Goal: Task Accomplishment & Management: Use online tool/utility

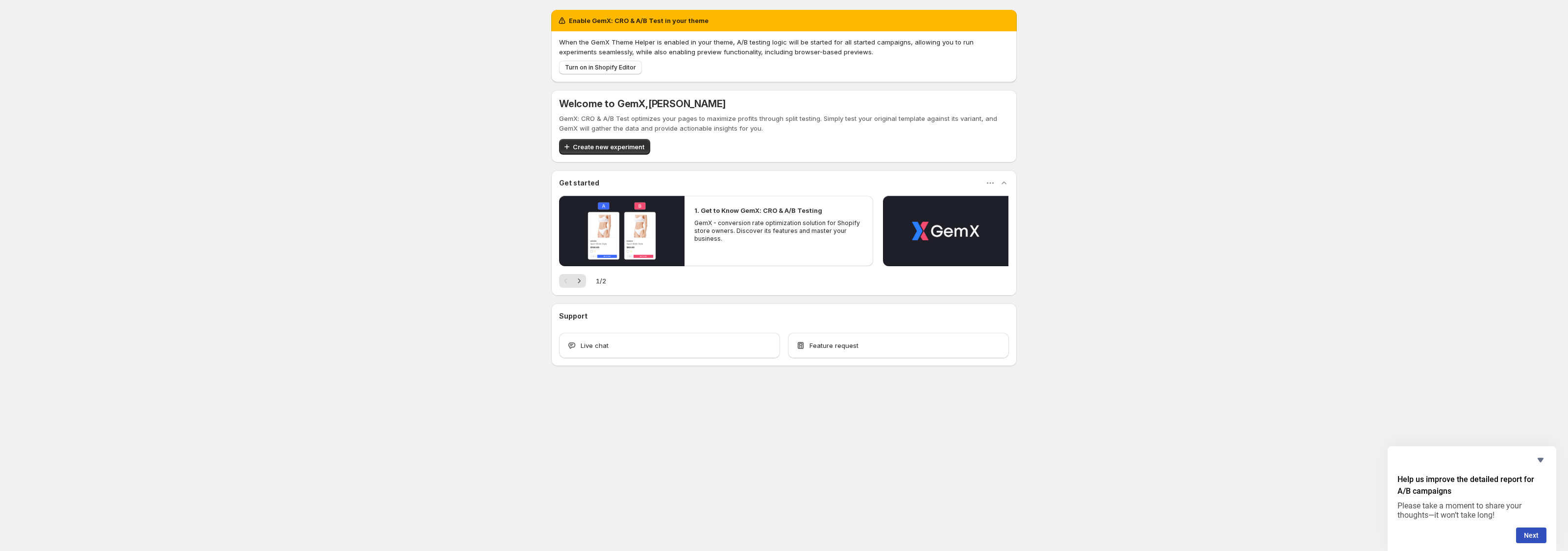
click at [1112, 321] on div "Enable GemX: CRO & A/B Test in your theme When the GemX Theme Helper is enabled…" at bounding box center [784, 209] width 1568 height 419
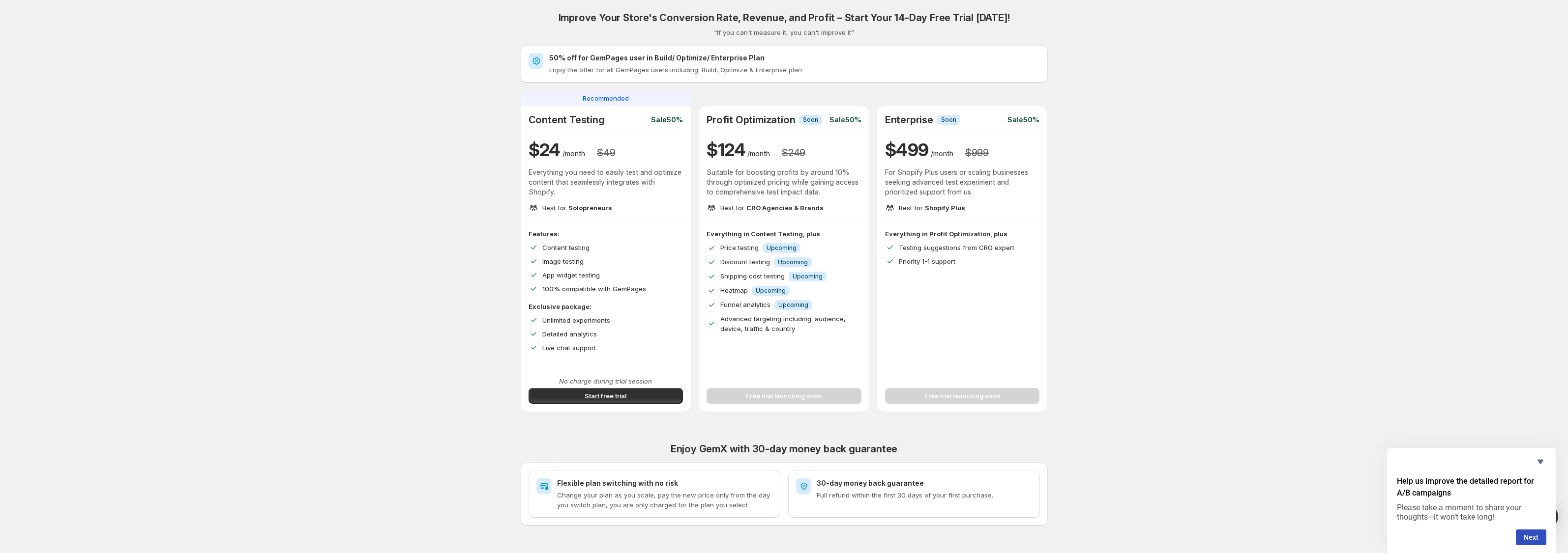
click at [760, 121] on h2 "Profit Optimization" at bounding box center [751, 120] width 89 height 12
click at [765, 168] on p "Suitable for boosting profits by around 10% through optimized pricing while gai…" at bounding box center [784, 183] width 155 height 29
drag, startPoint x: 765, startPoint y: 151, endPoint x: 804, endPoint y: 204, distance: 65.8
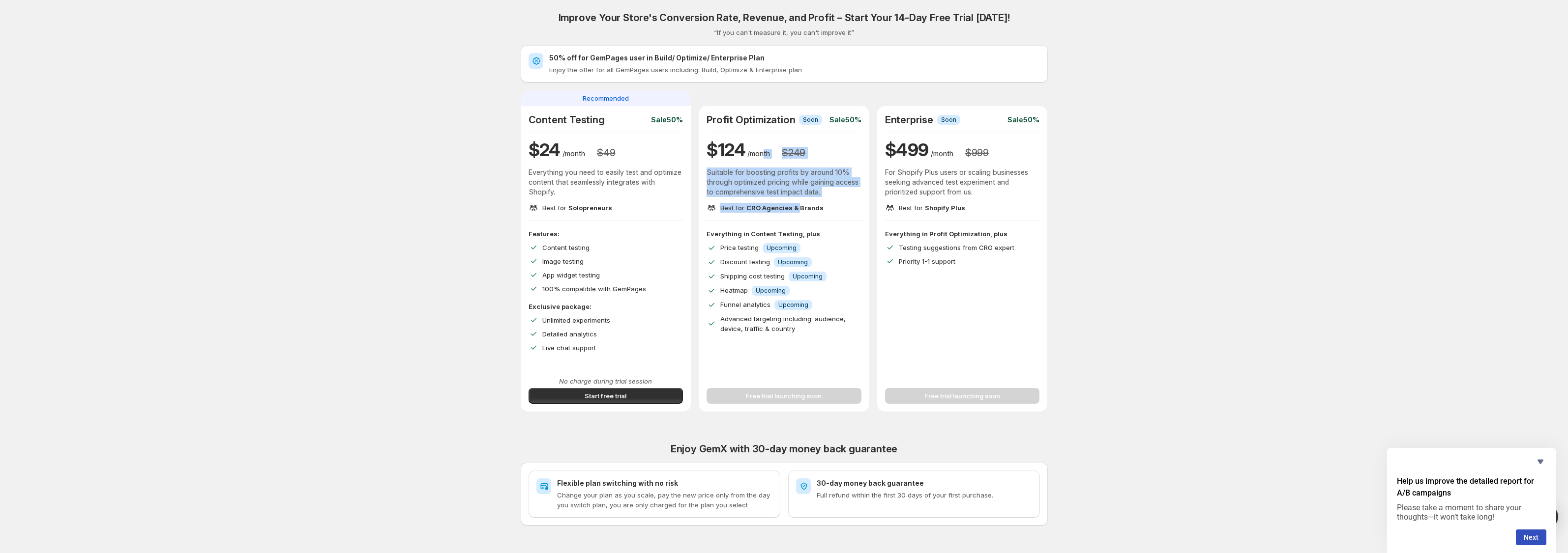
click at [803, 204] on div "Profit Optimization Info Soon Sale 50% $ 124 /month $ 249 Suitable for boosting…" at bounding box center [784, 164] width 155 height 99
click at [804, 204] on span "CRO Agencies & Brands" at bounding box center [785, 208] width 77 height 8
drag, startPoint x: 851, startPoint y: 204, endPoint x: 757, endPoint y: 133, distance: 117.8
click at [757, 133] on div "Profit Optimization Info Soon Sale 50% $ 124 /month $ 249 Suitable for boosting…" at bounding box center [784, 164] width 155 height 99
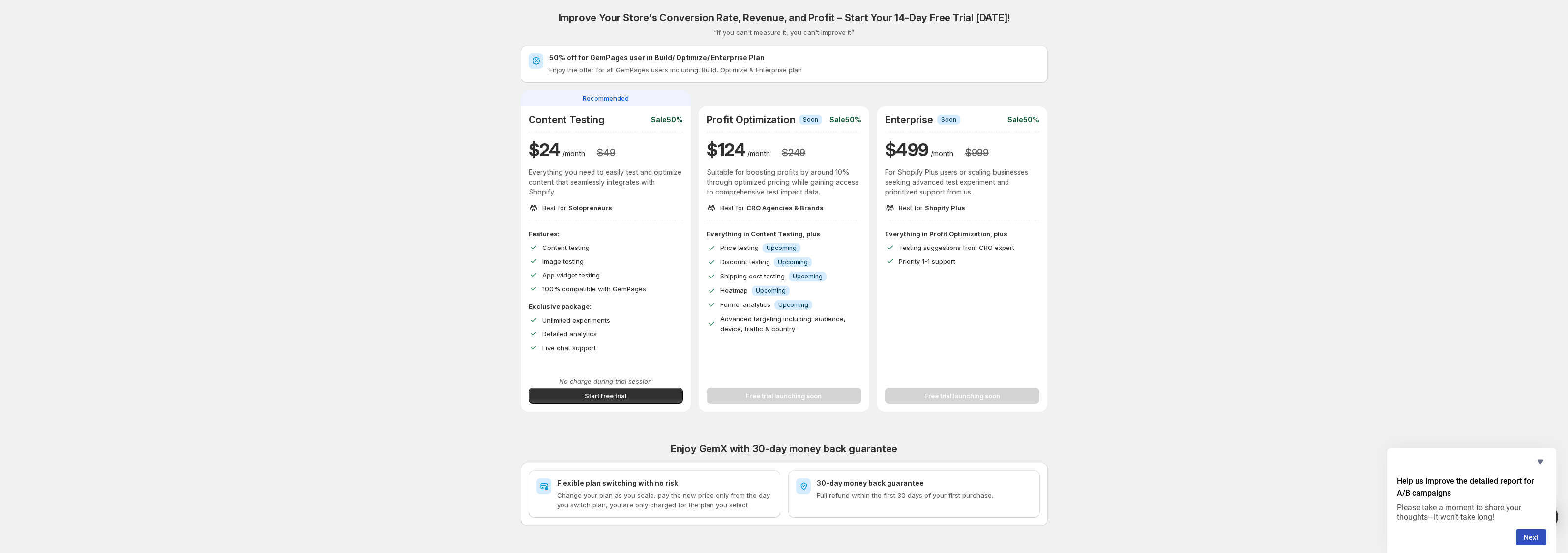
click at [776, 257] on div "Info Upcoming" at bounding box center [793, 262] width 38 height 10
click at [778, 248] on span "Upcoming" at bounding box center [781, 248] width 30 height 8
click at [778, 252] on span "Info Upcoming" at bounding box center [782, 248] width 38 height 10
click at [794, 272] on span "Info Upcoming" at bounding box center [808, 276] width 38 height 10
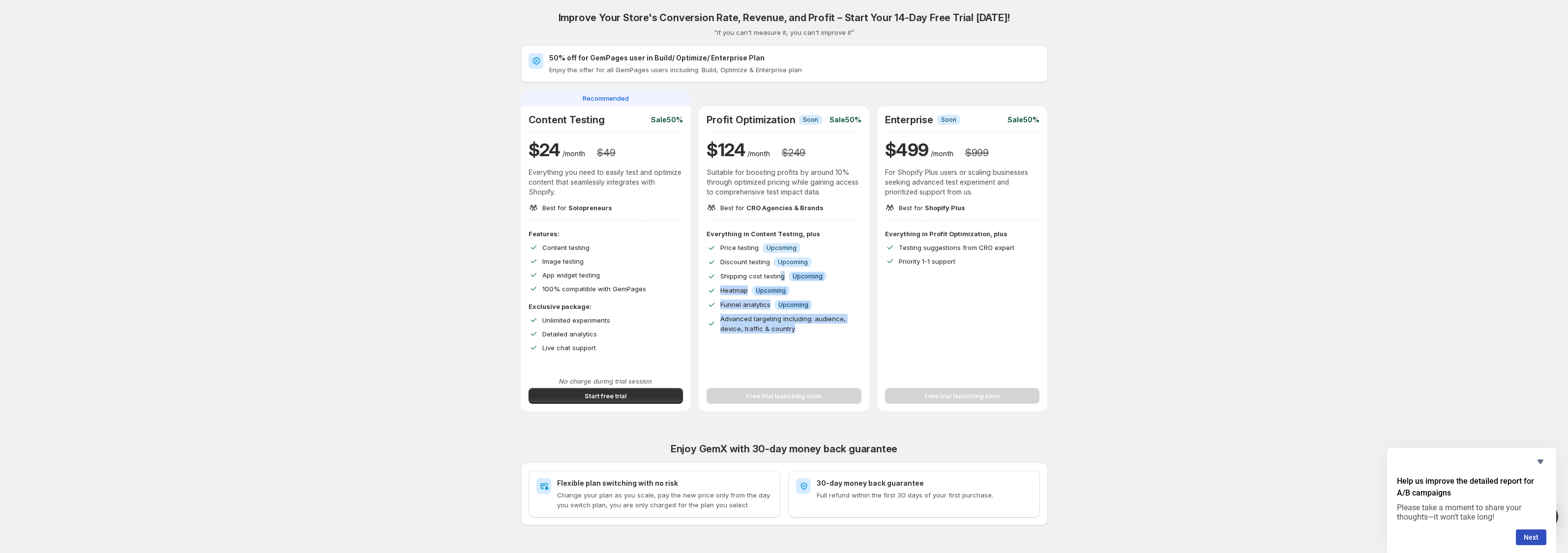
drag, startPoint x: 784, startPoint y: 274, endPoint x: 825, endPoint y: 385, distance: 118.3
click at [824, 383] on div "Profit Optimization Info Soon Sale 50% $ 124 /month $ 249 Suitable for boosting…" at bounding box center [784, 259] width 170 height 306
click at [825, 385] on div "Free trial launching soon" at bounding box center [784, 390] width 155 height 27
drag, startPoint x: 819, startPoint y: 344, endPoint x: 757, endPoint y: 228, distance: 131.5
click at [757, 228] on div "Profit Optimization Info Soon Sale 50% $ 124 /month $ 249 Suitable for boosting…" at bounding box center [784, 259] width 170 height 306
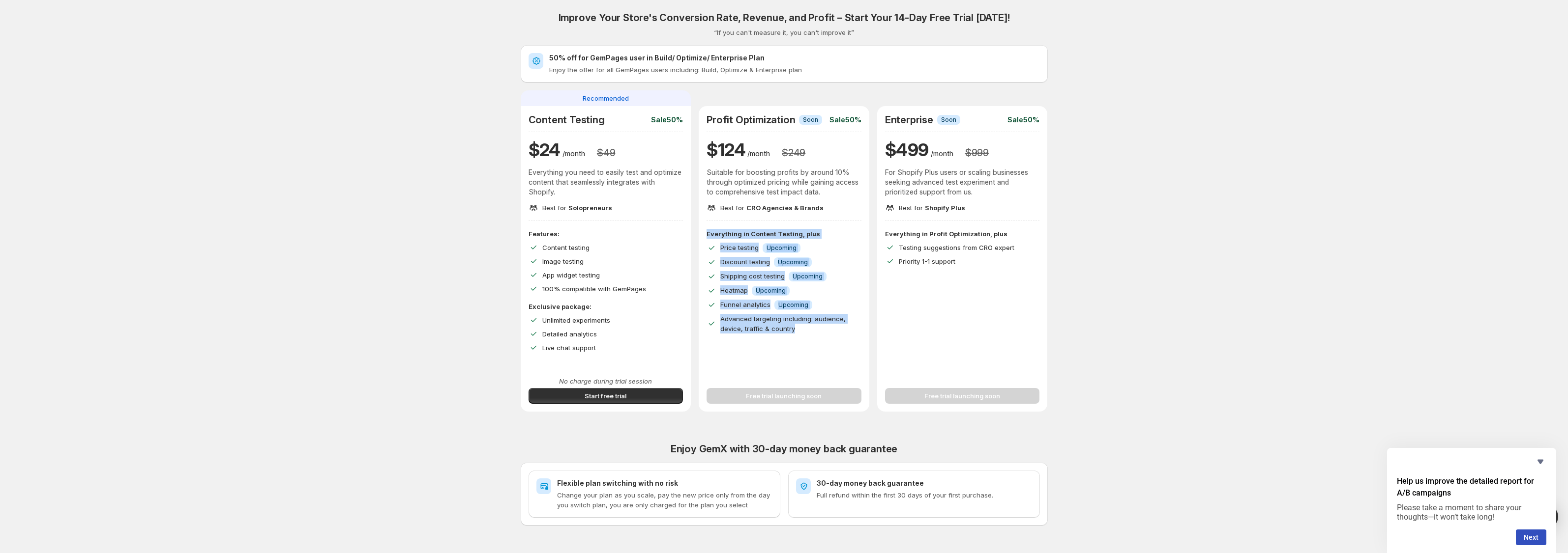
click at [757, 228] on div "Profit Optimization Info Soon Sale 50% $ 124 /month $ 249 Suitable for boosting…" at bounding box center [784, 259] width 170 height 306
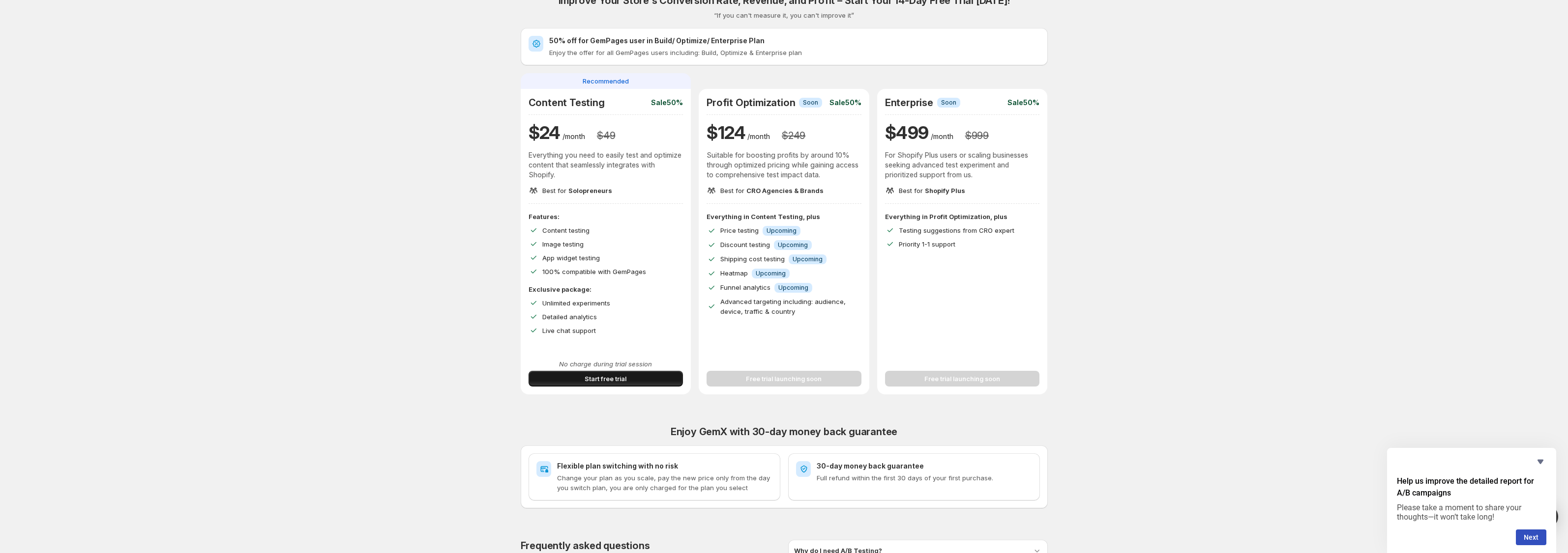
click at [665, 381] on button "Start free trial" at bounding box center [606, 379] width 155 height 16
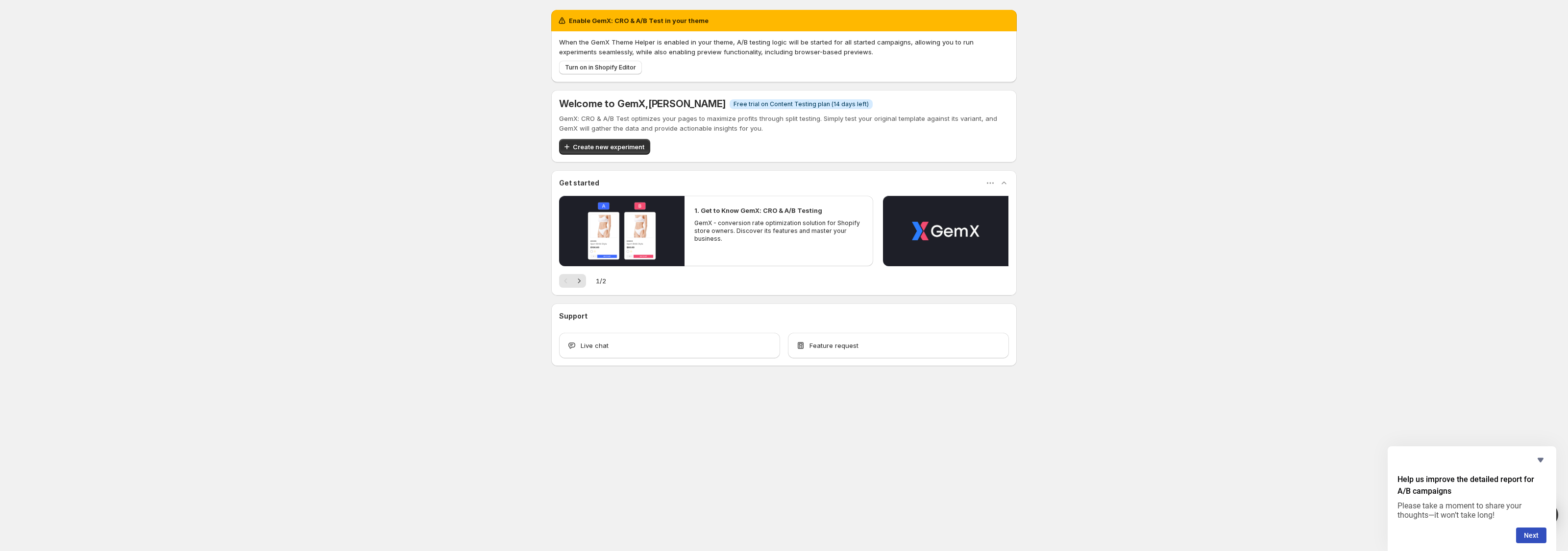
click at [1546, 470] on div "Help us improve the detailed report for A/B campaigns Please take a moment to s…" at bounding box center [1472, 499] width 149 height 89
click at [625, 148] on span "Create new experiment" at bounding box center [609, 147] width 72 height 10
click at [647, 68] on div "Turn on in Shopify Editor" at bounding box center [782, 65] width 453 height 18
click at [618, 68] on span "Turn on in Shopify Editor" at bounding box center [600, 68] width 71 height 8
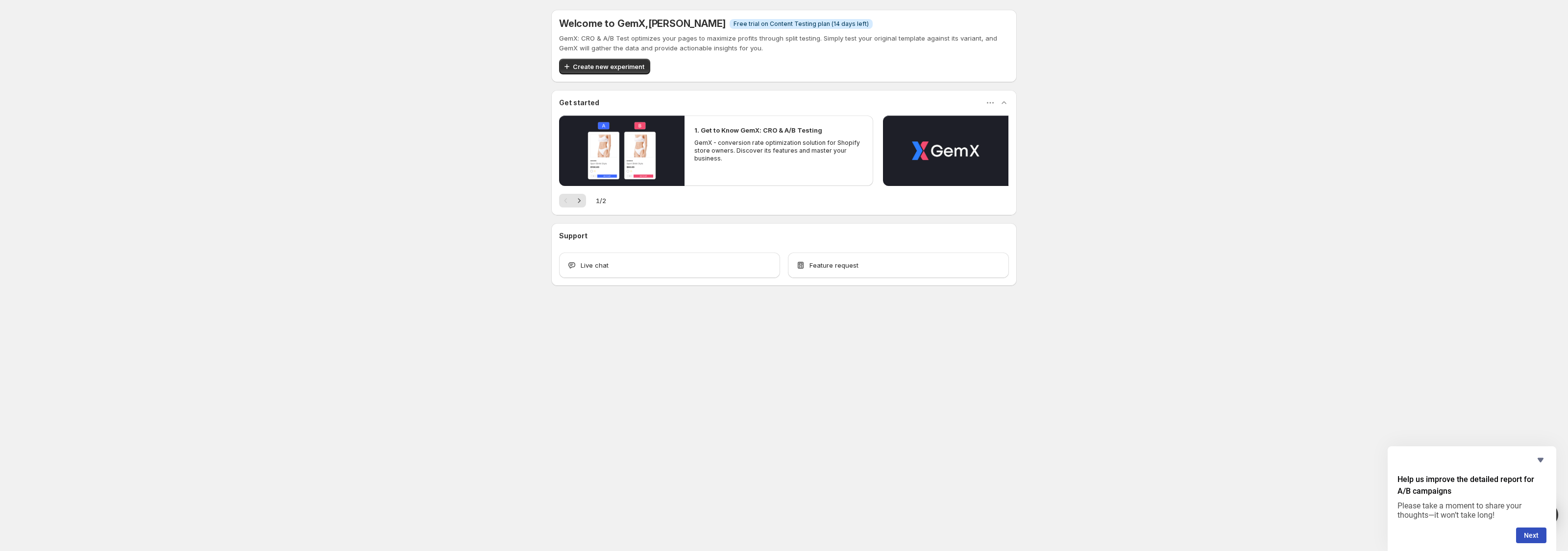
click at [592, 206] on div "1 / 2" at bounding box center [784, 201] width 450 height 14
click at [582, 205] on icon "Next" at bounding box center [579, 201] width 10 height 10
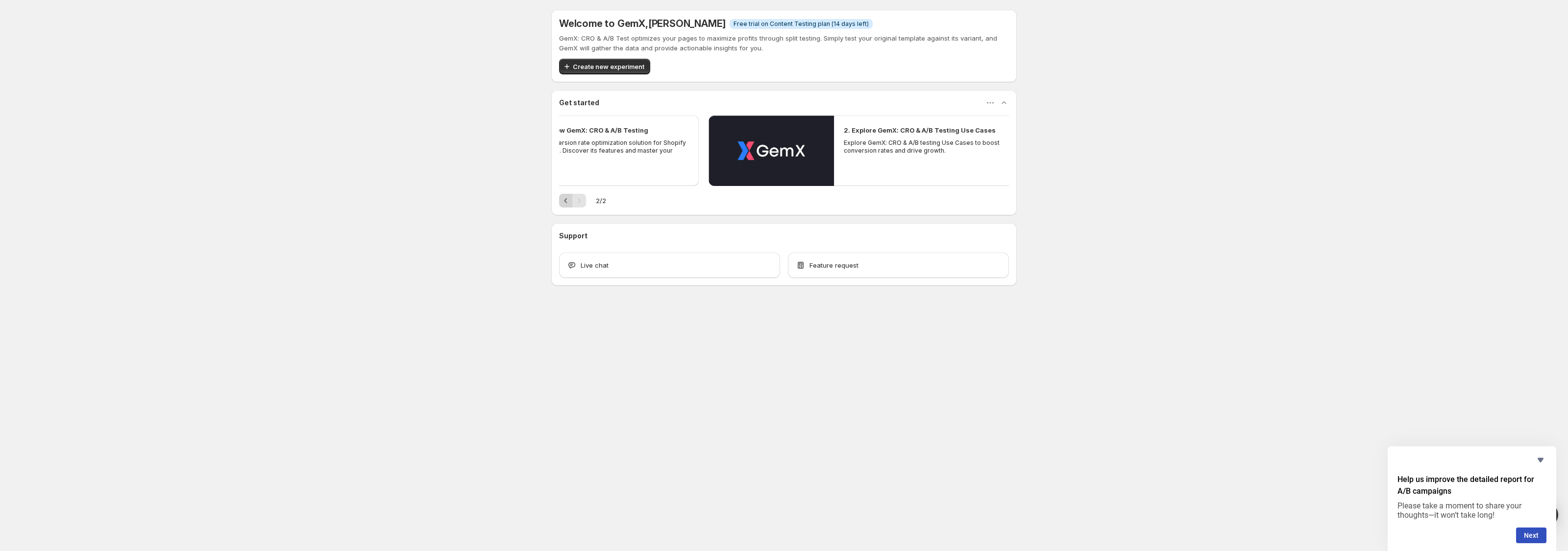
click at [559, 203] on button "Previous" at bounding box center [566, 201] width 14 height 14
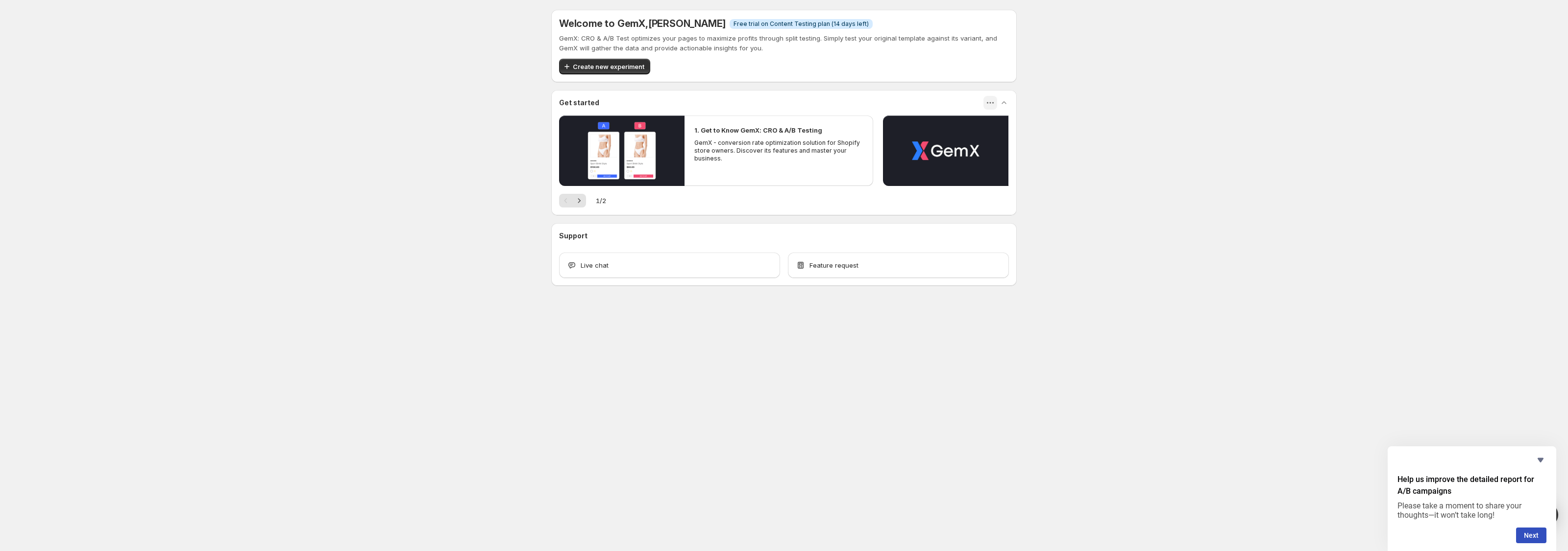
click at [993, 107] on icon "button" at bounding box center [990, 103] width 10 height 10
click at [989, 119] on span "Dismiss" at bounding box center [996, 121] width 23 height 8
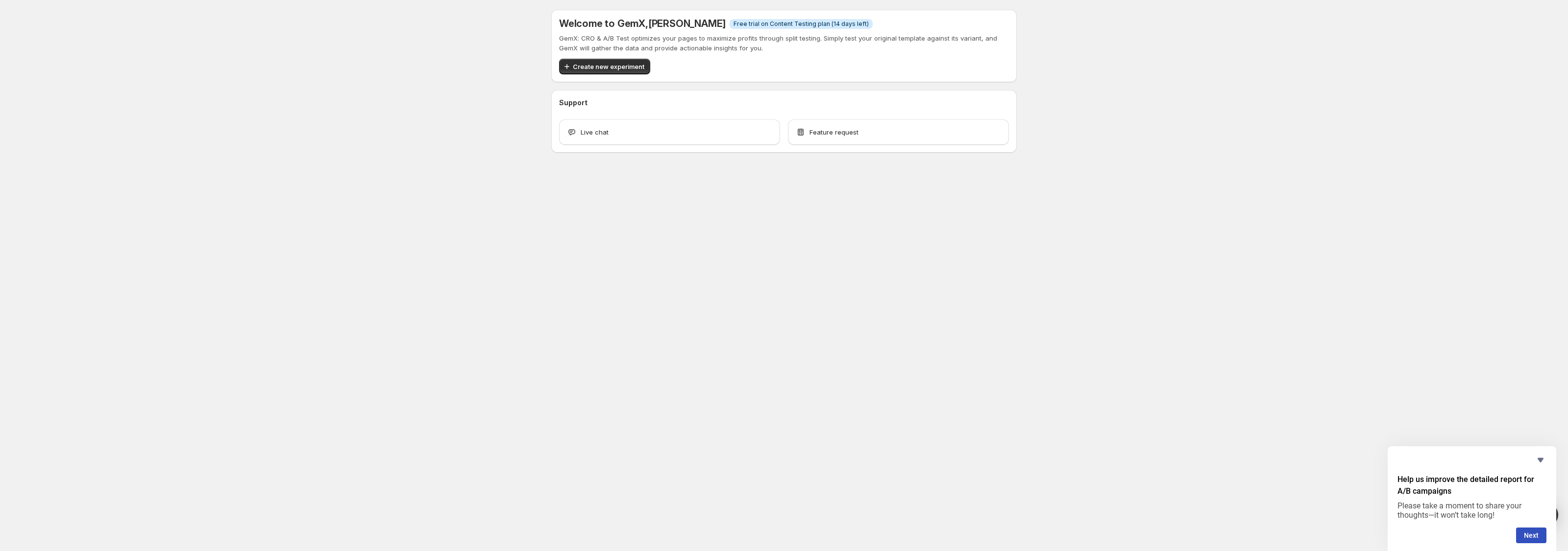
click at [853, 215] on body "Welcome to GemX , [PERSON_NAME] Info Free trial on Content Testing plan (14 day…" at bounding box center [784, 276] width 1568 height 551
click at [623, 68] on span "Create new experiment" at bounding box center [609, 66] width 72 height 10
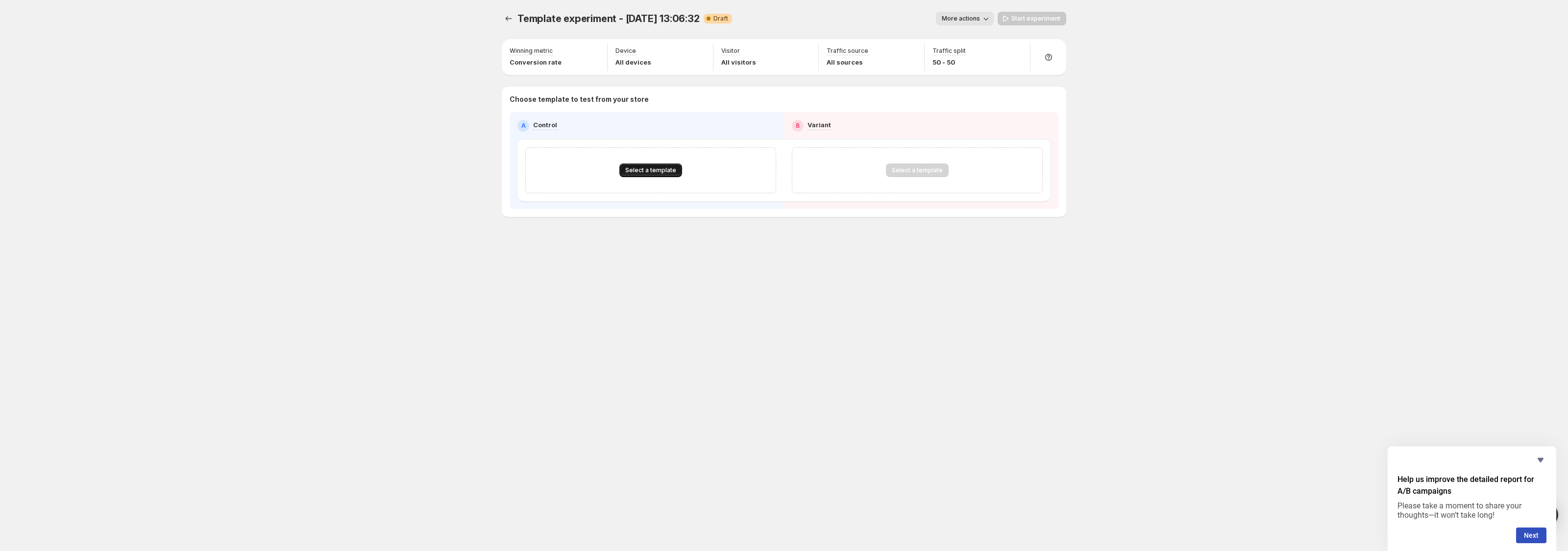
click at [674, 171] on span "Select a template" at bounding box center [651, 170] width 51 height 8
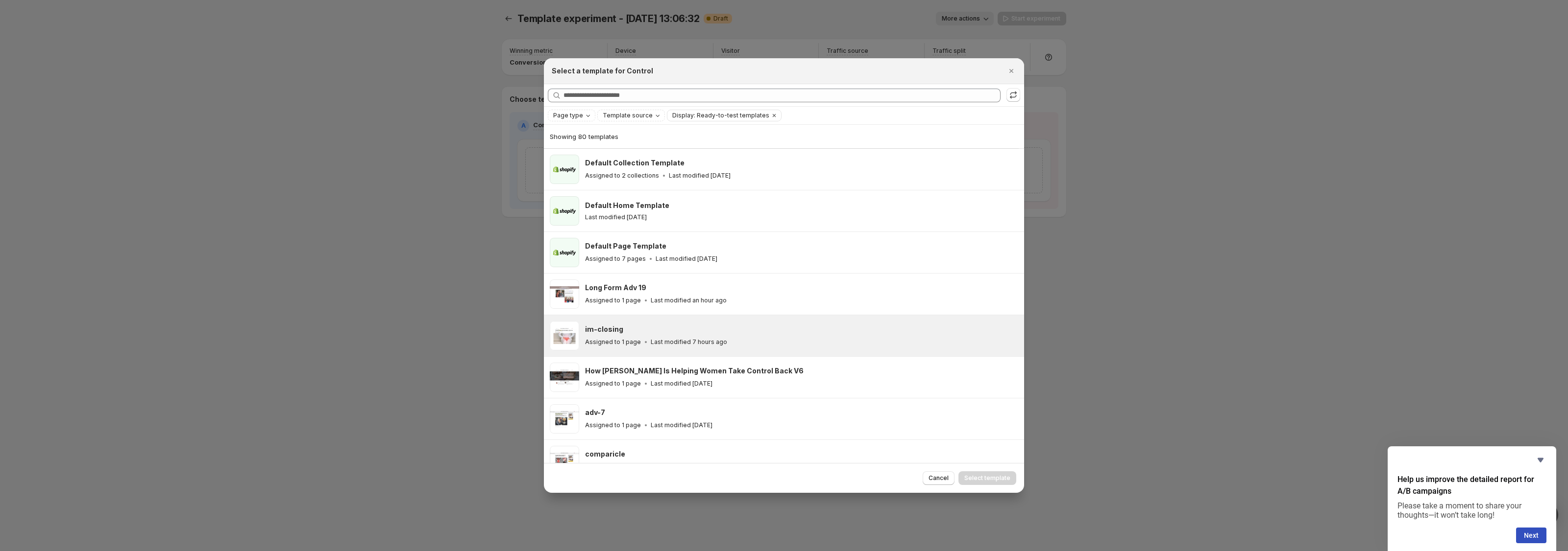
click at [750, 324] on div "im-closing Assigned to 1 page Last modified 7 hours ago" at bounding box center [802, 336] width 433 height 29
click at [1096, 408] on div at bounding box center [784, 276] width 1568 height 551
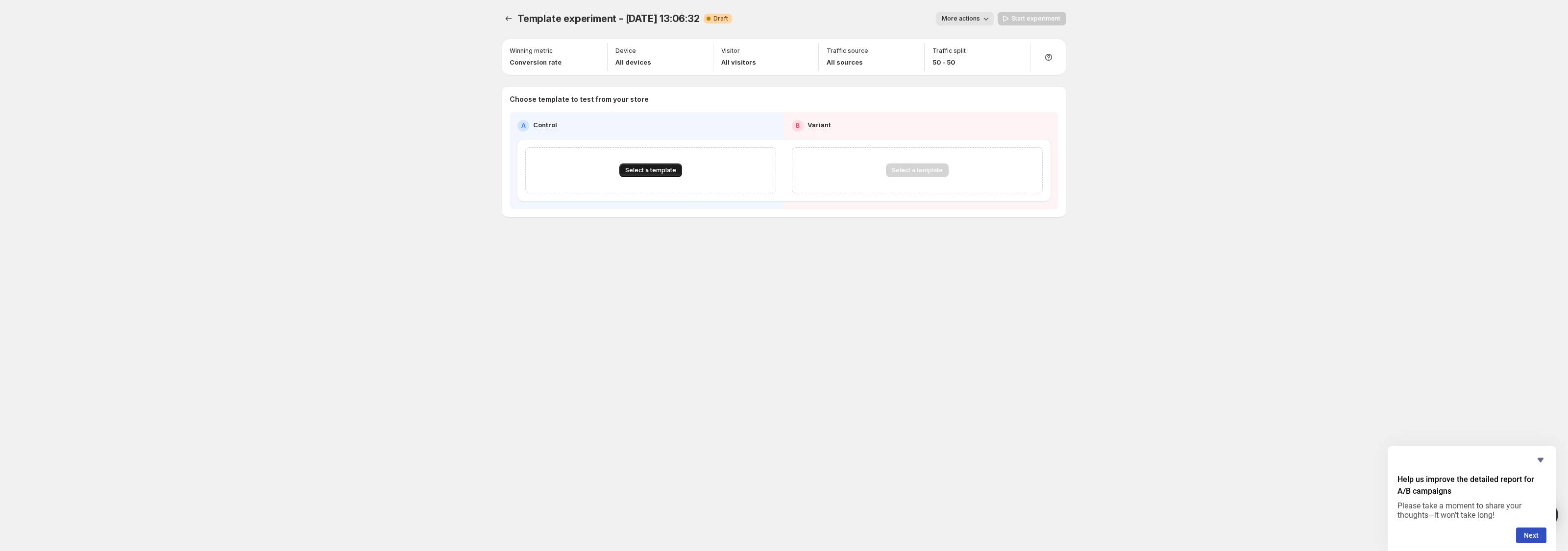
click at [679, 167] on button "Select a template" at bounding box center [651, 170] width 63 height 14
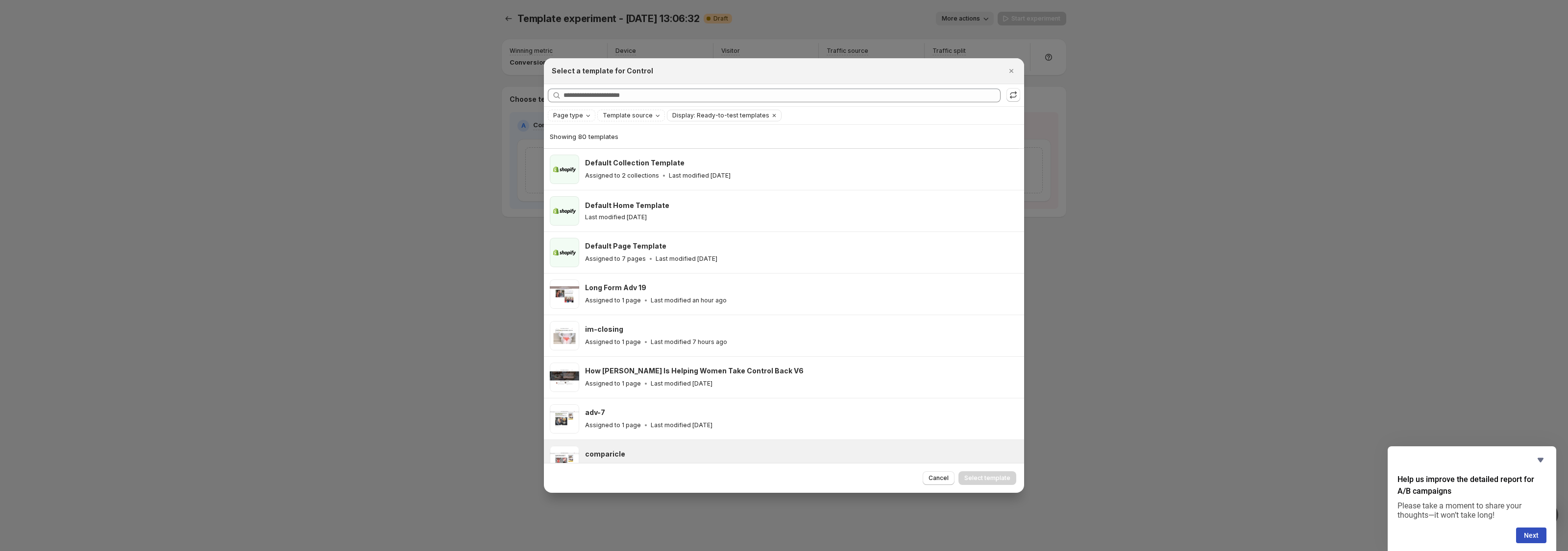
scroll to position [45, 0]
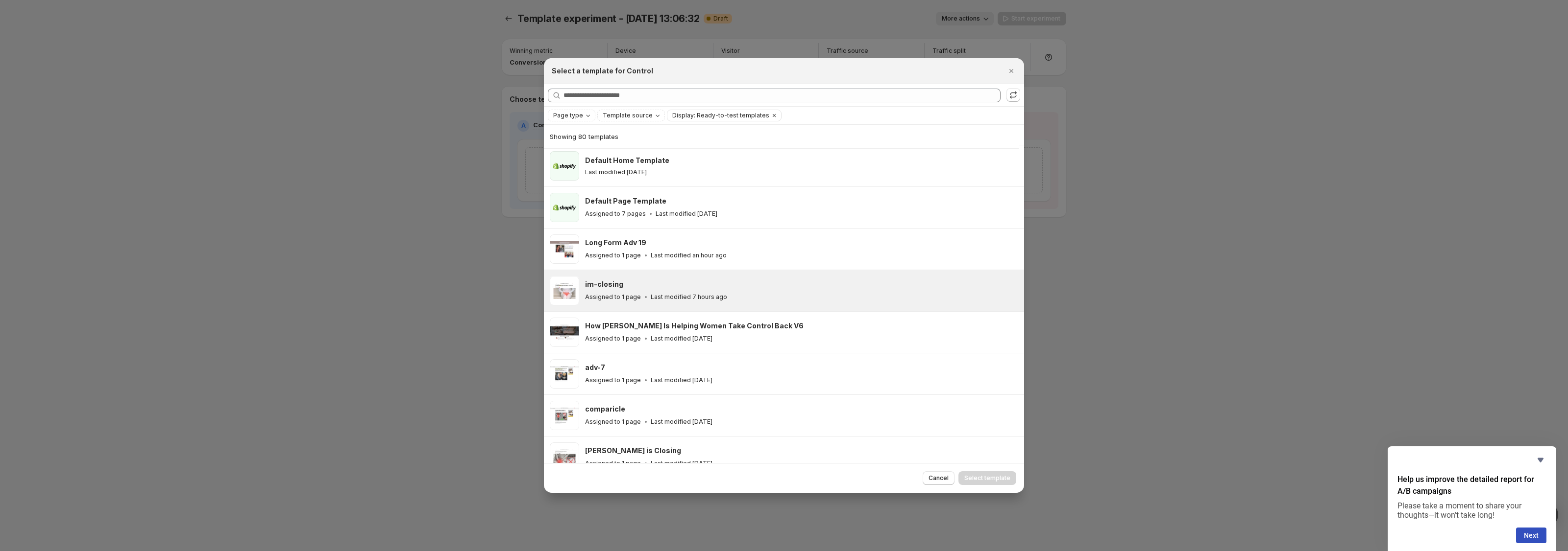
click at [754, 274] on div "im-closing Assigned to 1 page Last modified 7 hours ago" at bounding box center [784, 291] width 480 height 41
click at [999, 476] on span "Select template" at bounding box center [987, 478] width 46 height 8
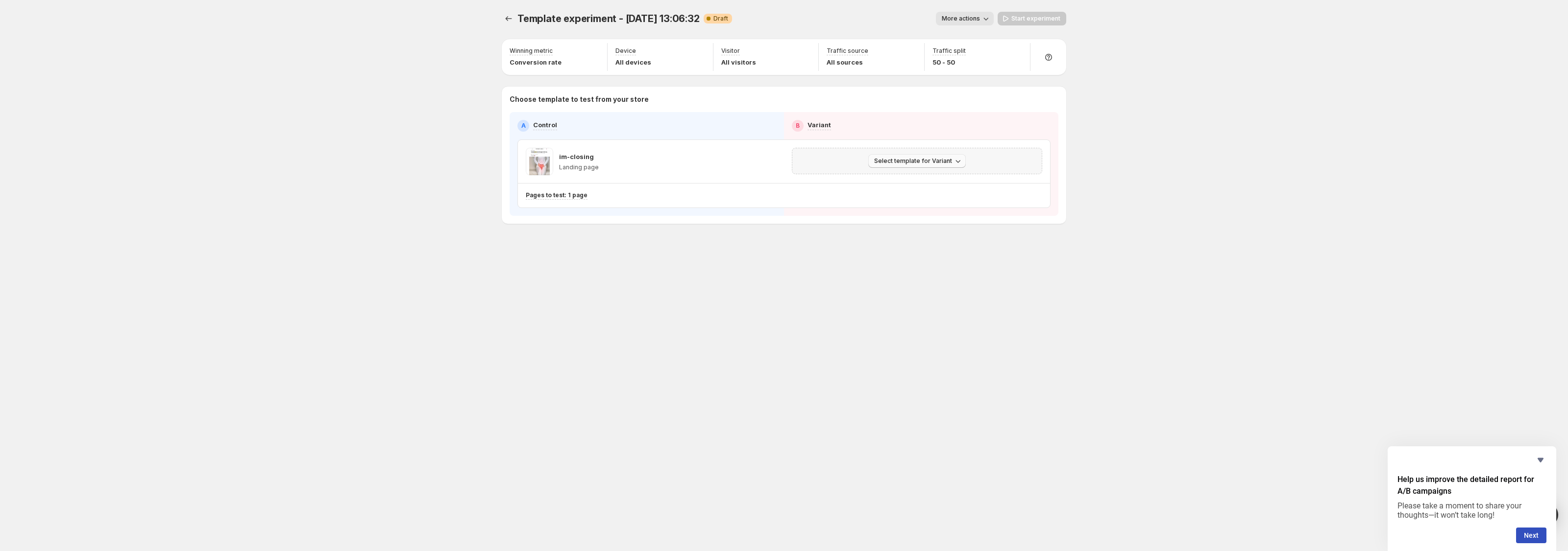
click at [928, 156] on button "Select template for Variant" at bounding box center [917, 161] width 97 height 14
click at [731, 168] on div "im-closing Landing page" at bounding box center [651, 161] width 250 height 27
click at [802, 156] on div "Select template for Variant" at bounding box center [917, 161] width 237 height 14
click at [618, 143] on div "im-closing Landing page" at bounding box center [651, 161] width 266 height 43
click at [595, 158] on div "im-closing" at bounding box center [579, 157] width 40 height 10
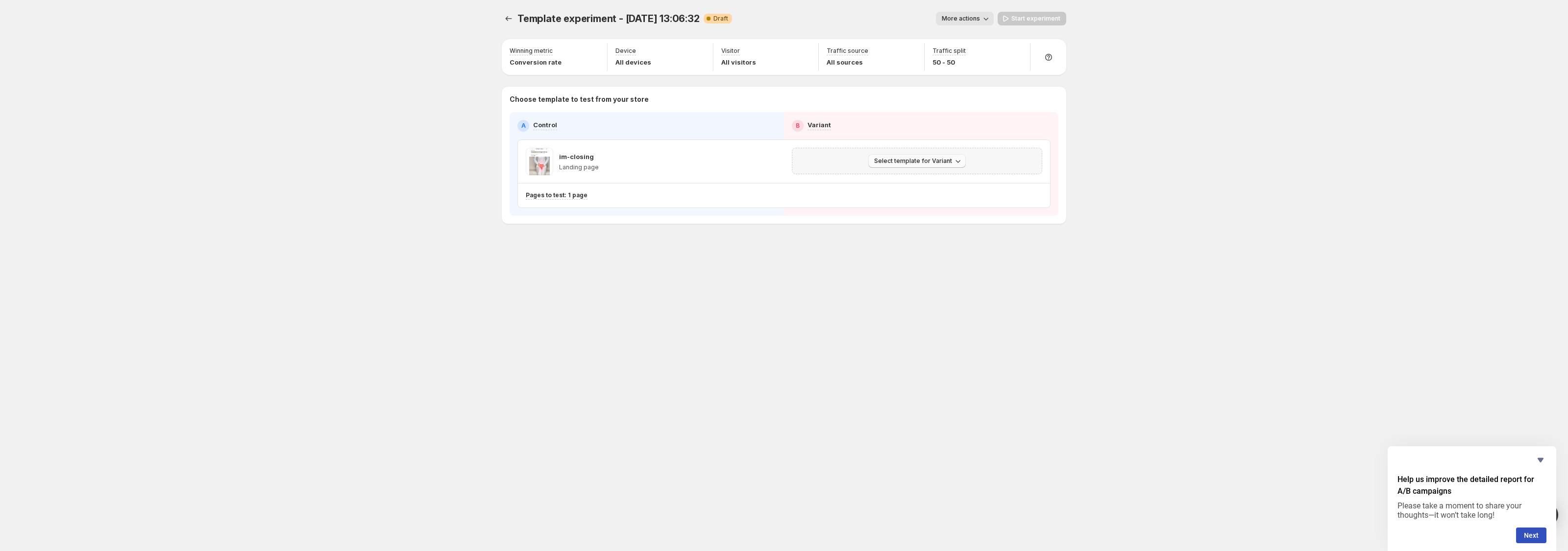
click at [884, 159] on span "Select template for Variant" at bounding box center [913, 161] width 78 height 8
click at [915, 181] on span "Select an existing template" at bounding box center [910, 181] width 83 height 8
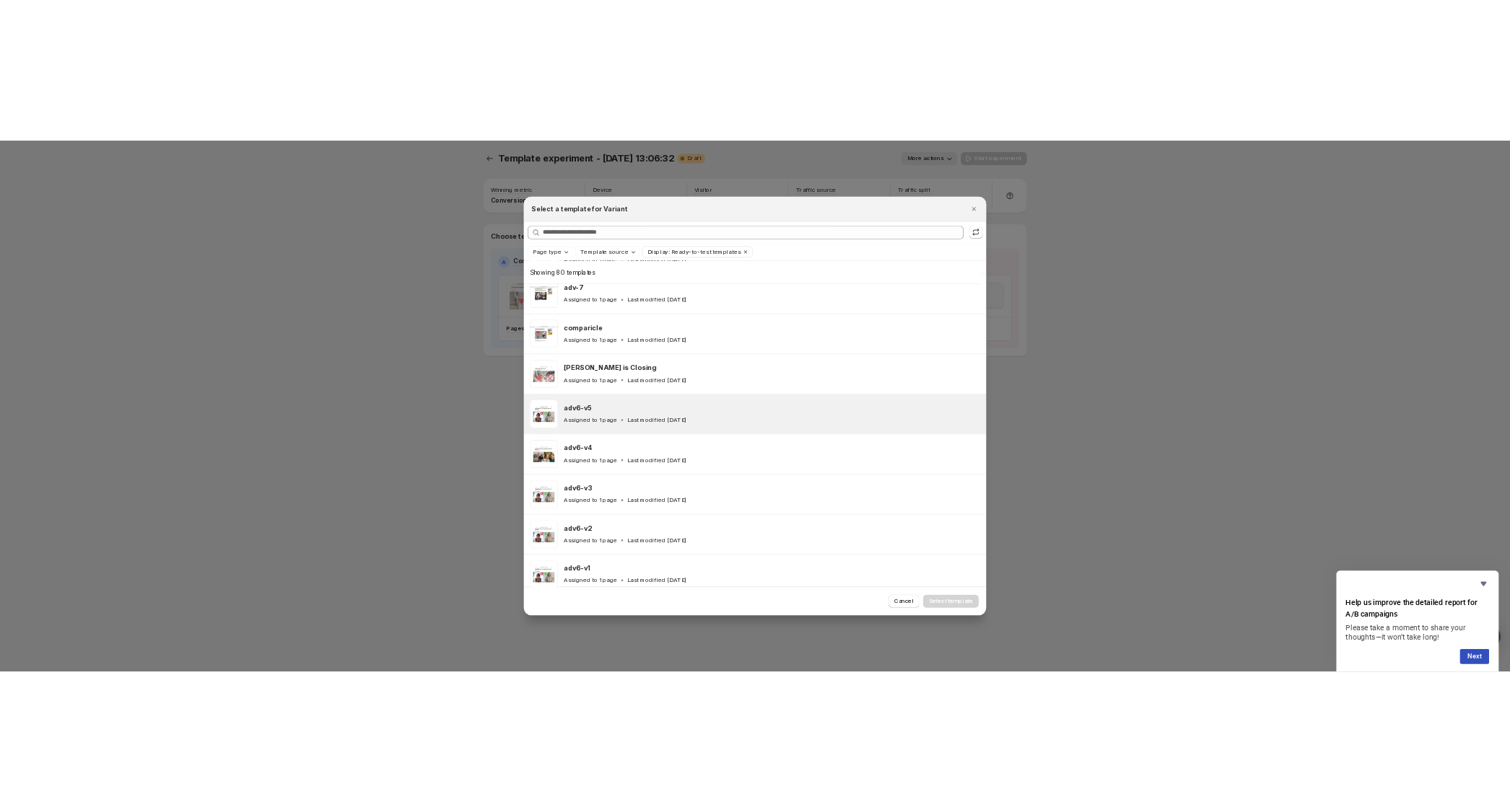
scroll to position [0, 0]
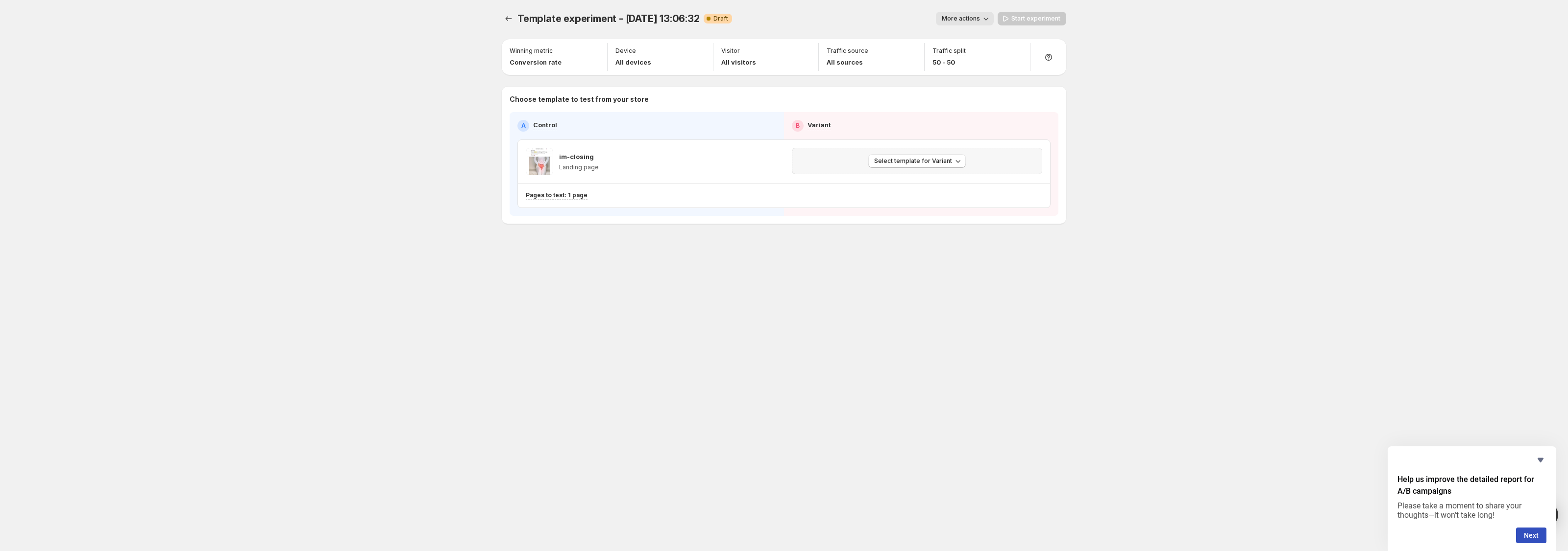
click at [1054, 234] on div "Template experiment - [DATE] 13:06:32. This page is ready Template experiment -…" at bounding box center [784, 138] width 588 height 277
click at [943, 159] on span "Select template for Variant" at bounding box center [913, 161] width 78 height 8
click at [539, 126] on p "Control" at bounding box center [545, 125] width 24 height 10
click at [544, 125] on p "Control" at bounding box center [545, 125] width 24 height 10
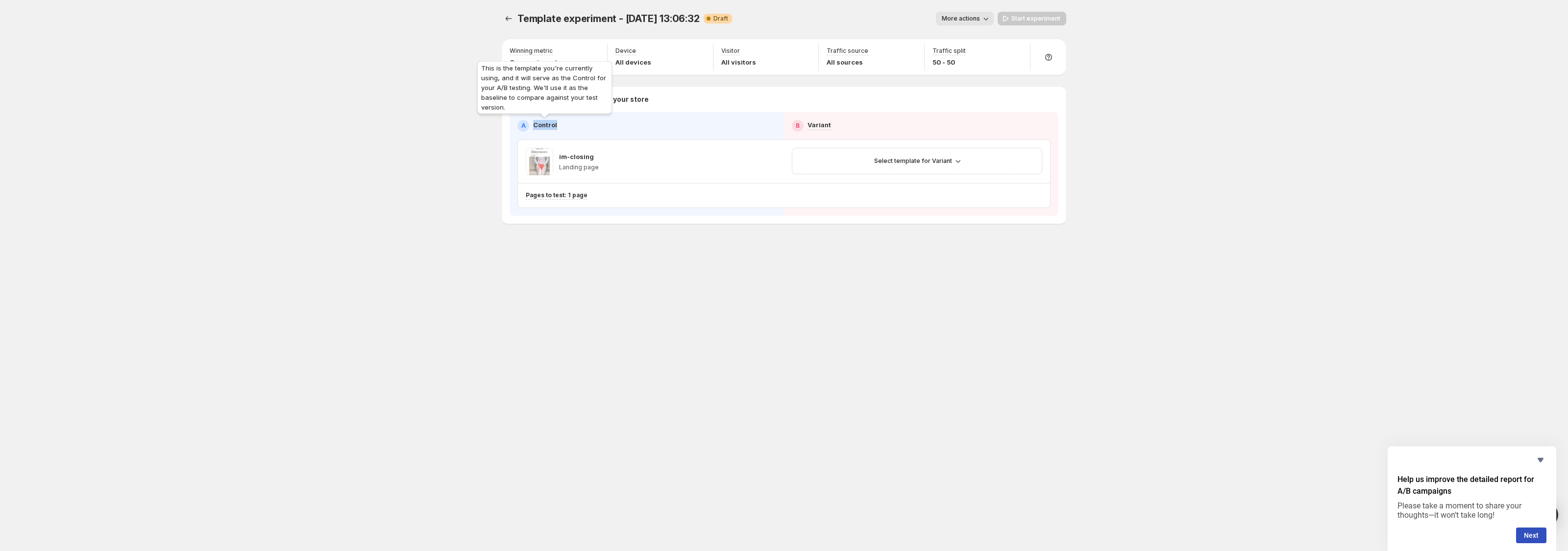
click at [544, 125] on p "Control" at bounding box center [545, 125] width 24 height 10
click at [823, 123] on p "Variant" at bounding box center [819, 125] width 24 height 10
click at [936, 144] on div "Select template for Variant" at bounding box center [917, 161] width 266 height 42
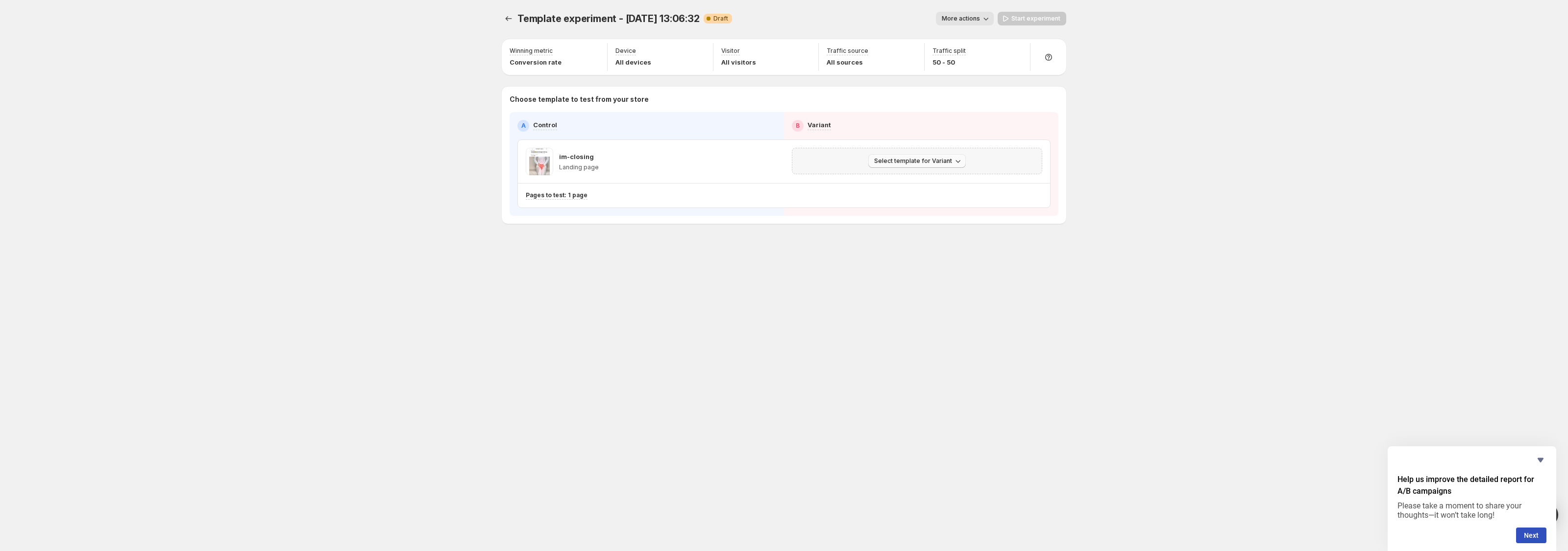
click at [927, 157] on button "Select template for Variant" at bounding box center [917, 161] width 97 height 14
click at [920, 195] on span "Create Variant based on Control" at bounding box center [919, 198] width 100 height 8
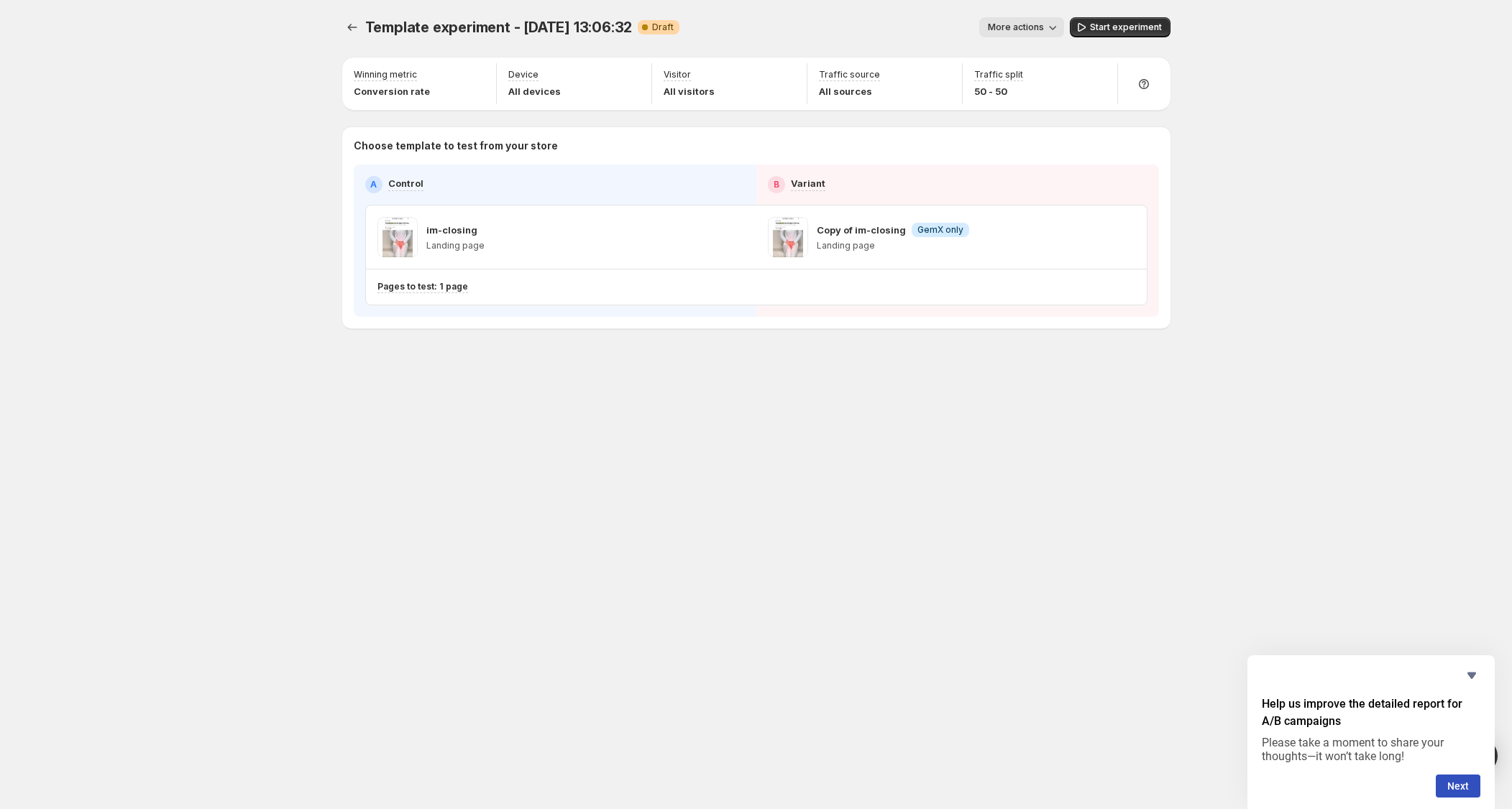
click at [651, 584] on div "Template experiment - [DATE] 13:06:32. This page is ready Template experiment -…" at bounding box center [756, 404] width 863 height 809
drag, startPoint x: 616, startPoint y: 181, endPoint x: 1182, endPoint y: 387, distance: 602.3
click at [1171, 329] on div "Winning metric Conversion rate Device All devices Visitor All visitors Traffic …" at bounding box center [756, 191] width 828 height 274
click at [1182, 387] on div "Setup Guide Choose template to test Setup test version Setup traffic split Set …" at bounding box center [1293, 424] width 245 height 735
drag, startPoint x: 1215, startPoint y: 387, endPoint x: 1023, endPoint y: 278, distance: 220.8
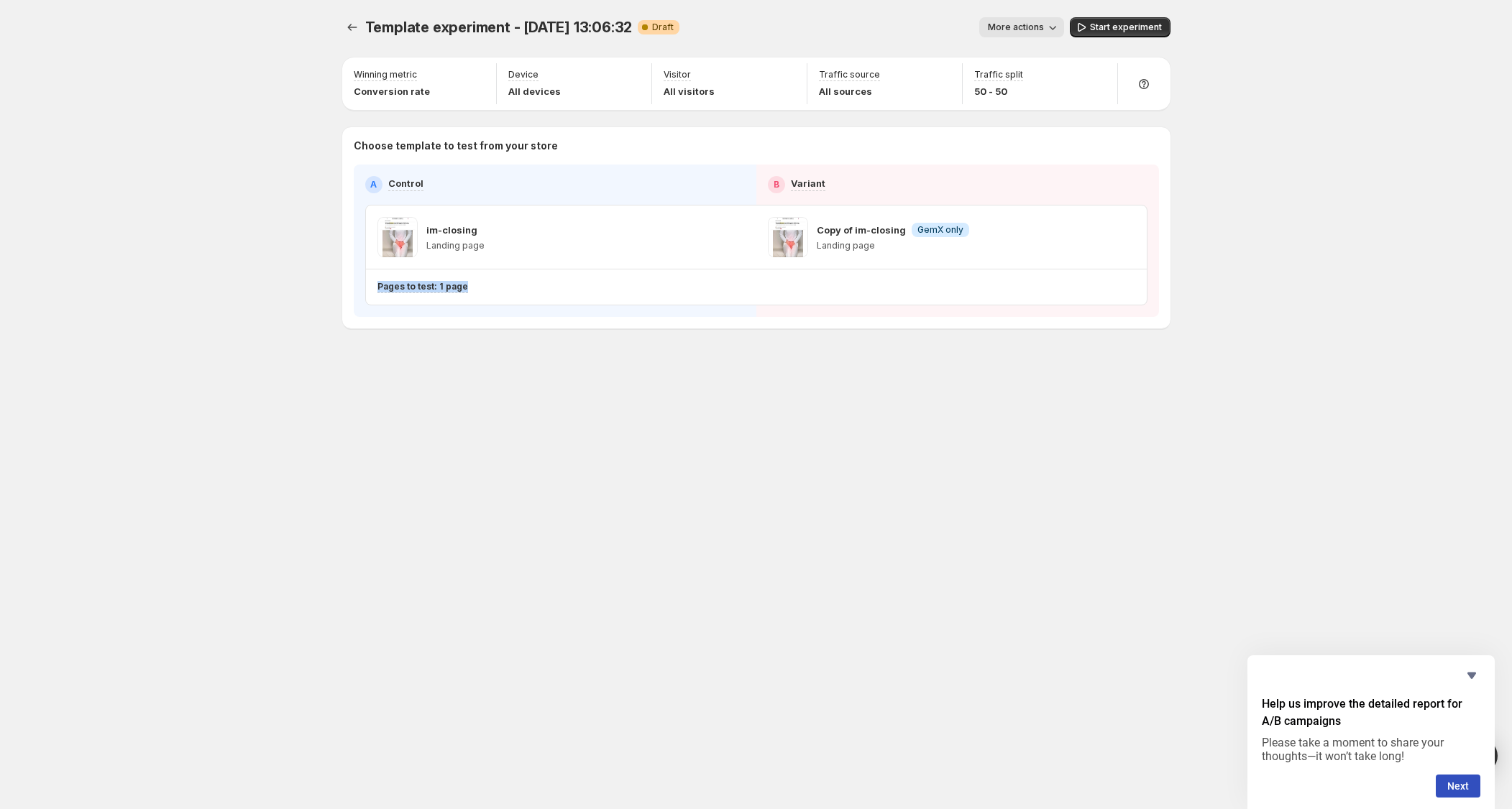
click at [1023, 278] on div "Template experiment - [DATE] 13:06:32. This page is ready Template experiment -…" at bounding box center [756, 404] width 1512 height 809
click at [1171, 389] on div "Setup Guide Choose template to test Setup test version Setup traffic split Set …" at bounding box center [1293, 424] width 245 height 735
click at [1028, 33] on button "More actions" at bounding box center [1021, 27] width 85 height 21
click at [1291, 273] on div "Template experiment - [DATE] 13:06:32. This page is ready Template experiment -…" at bounding box center [756, 404] width 1512 height 809
click at [1469, 679] on icon "Hide survey" at bounding box center [1471, 675] width 17 height 17
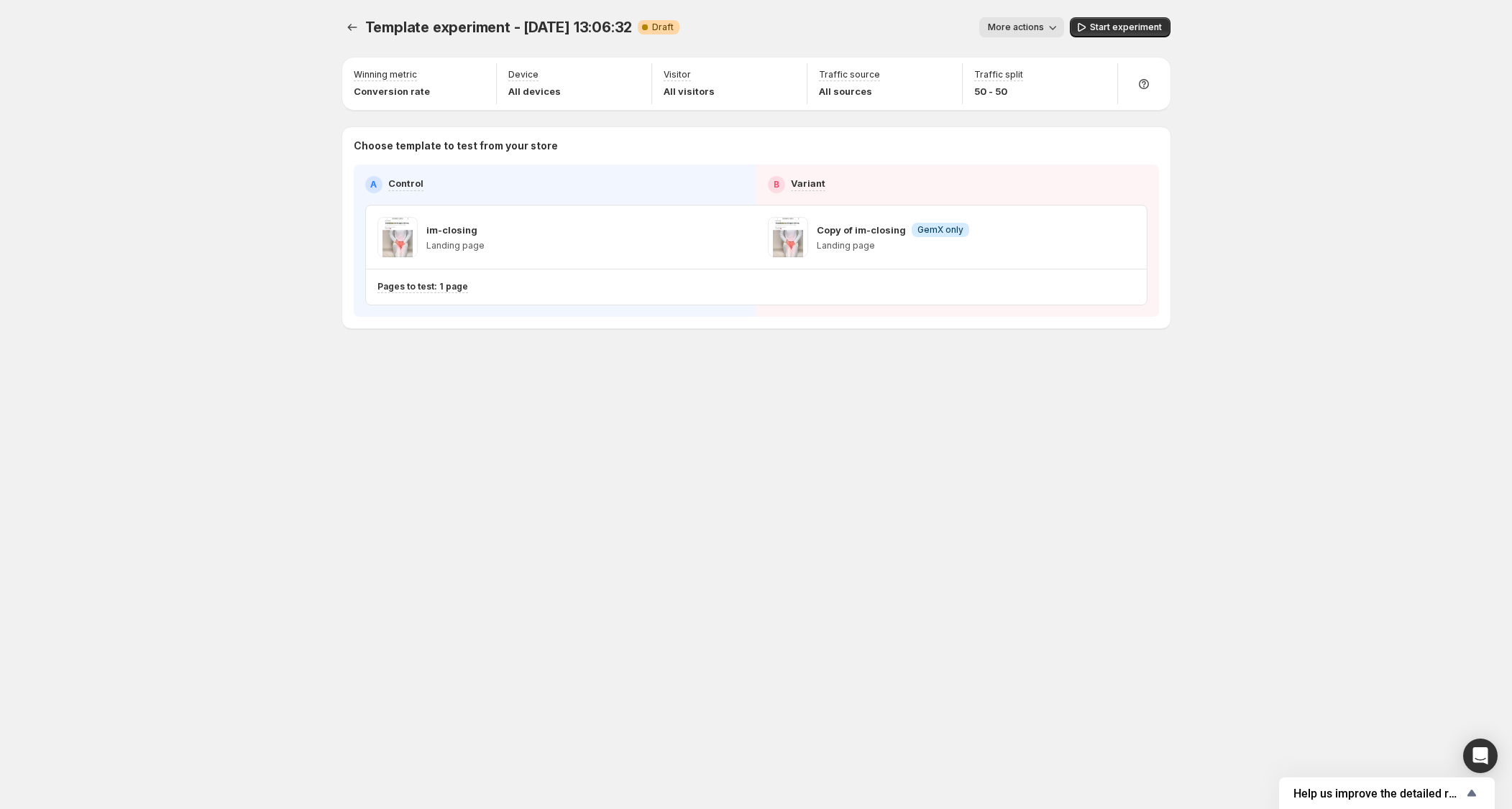
click at [588, 31] on span "Template experiment - [DATE] 13:06:32" at bounding box center [498, 27] width 267 height 17
click at [359, 27] on button "Experiments" at bounding box center [352, 27] width 21 height 21
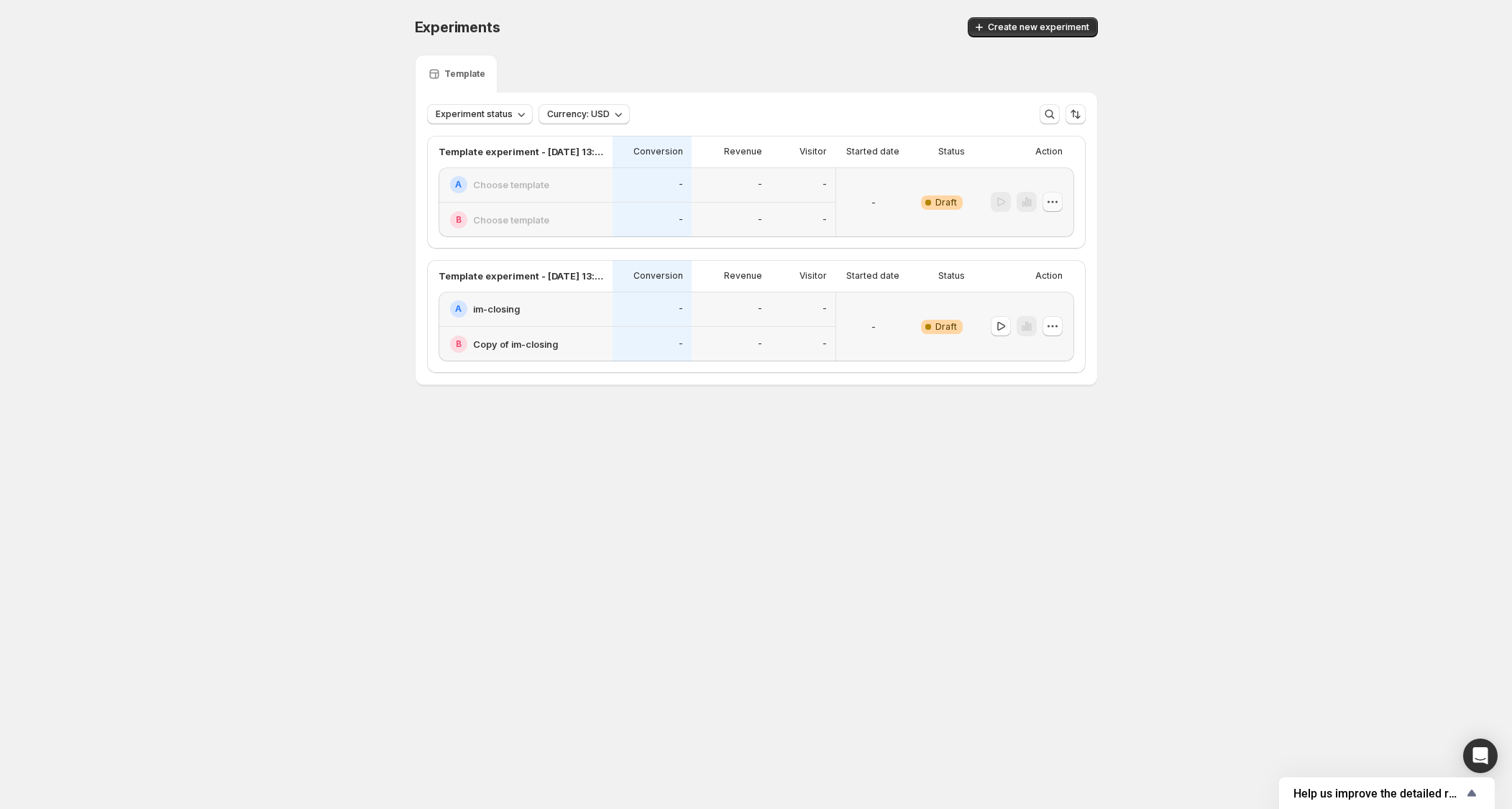
click at [1053, 201] on icon "button" at bounding box center [1052, 202] width 14 height 14
click at [1065, 304] on span "Delete" at bounding box center [1062, 305] width 70 height 14
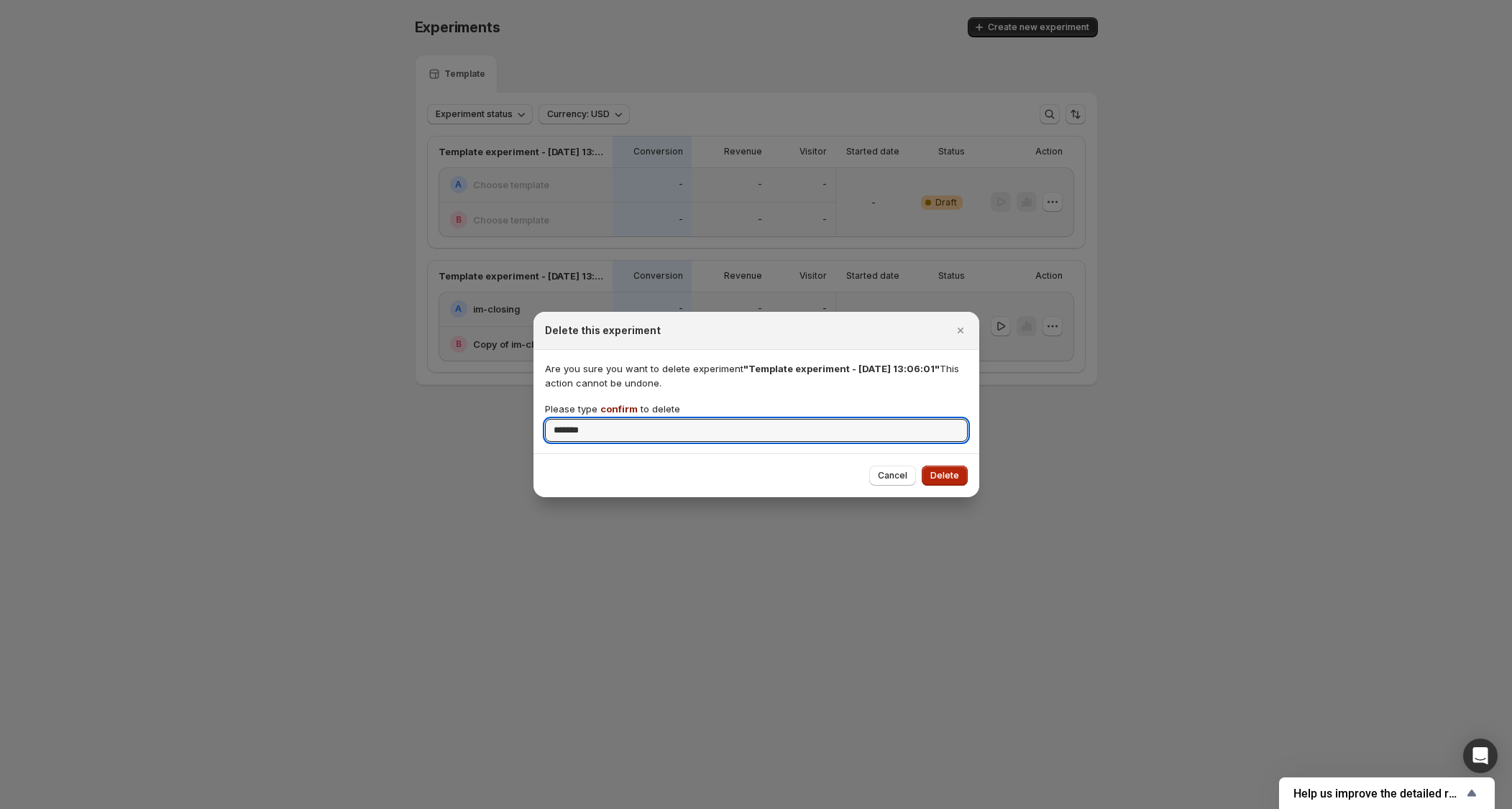
type input "*******"
click at [954, 466] on button "Delete" at bounding box center [945, 476] width 46 height 21
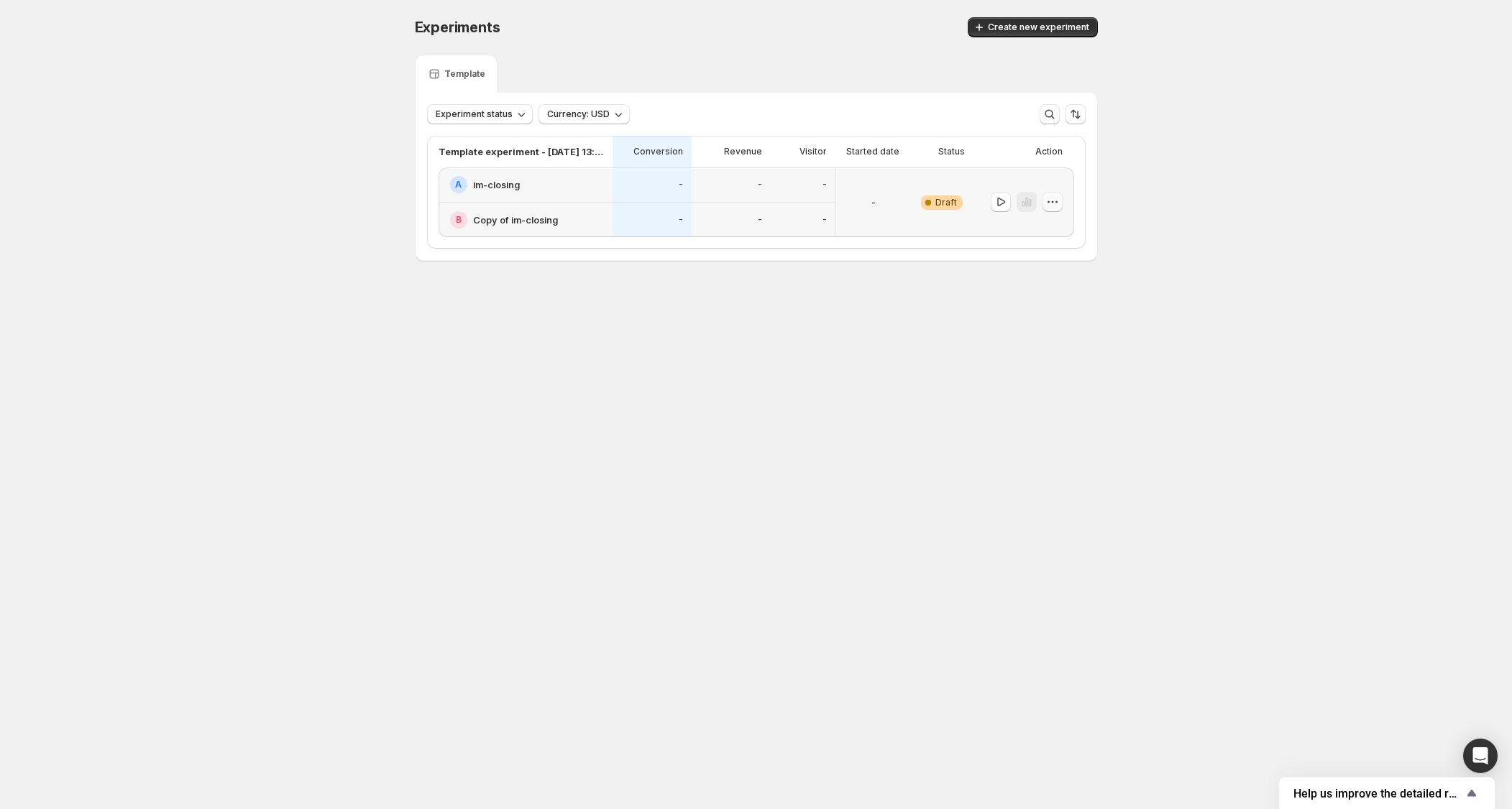
click at [1055, 204] on icon "button" at bounding box center [1052, 202] width 14 height 14
click at [1054, 235] on span "Edit" at bounding box center [1062, 232] width 70 height 14
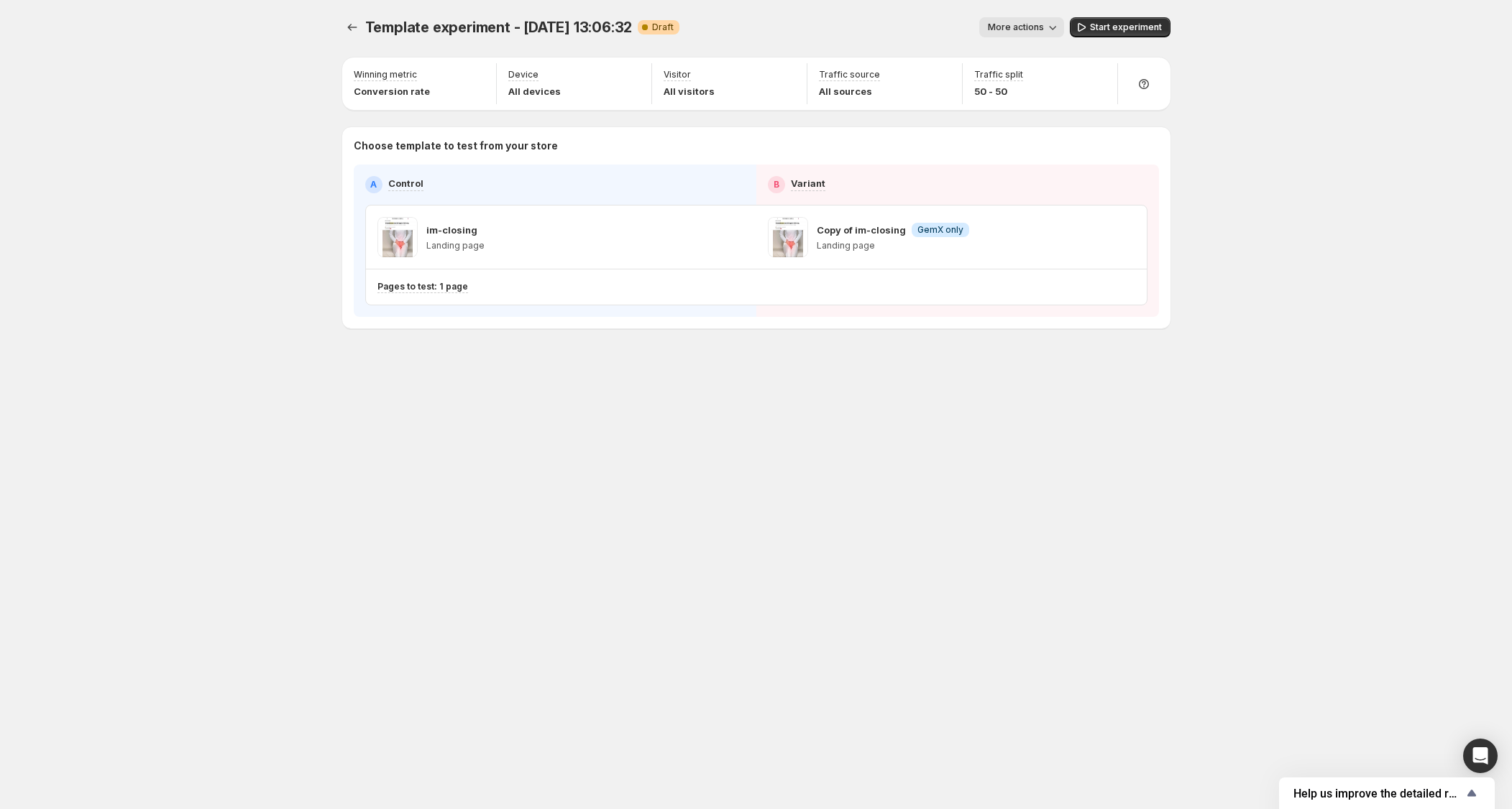
click at [1029, 33] on button "More actions" at bounding box center [1021, 27] width 85 height 21
click at [1038, 76] on span "Rename" at bounding box center [1029, 81] width 37 height 12
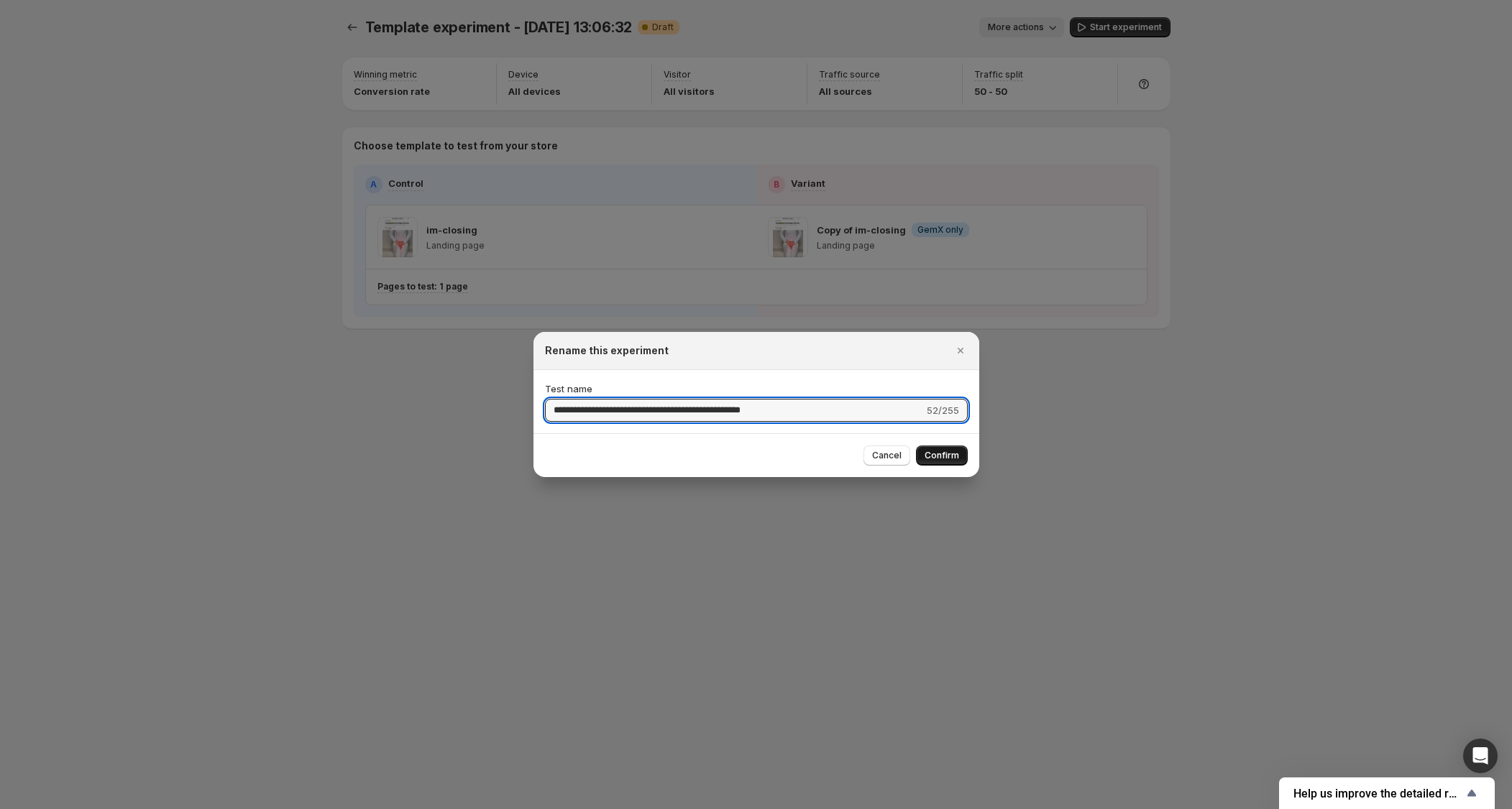
type input "**********"
click at [938, 455] on span "Confirm" at bounding box center [941, 455] width 35 height 12
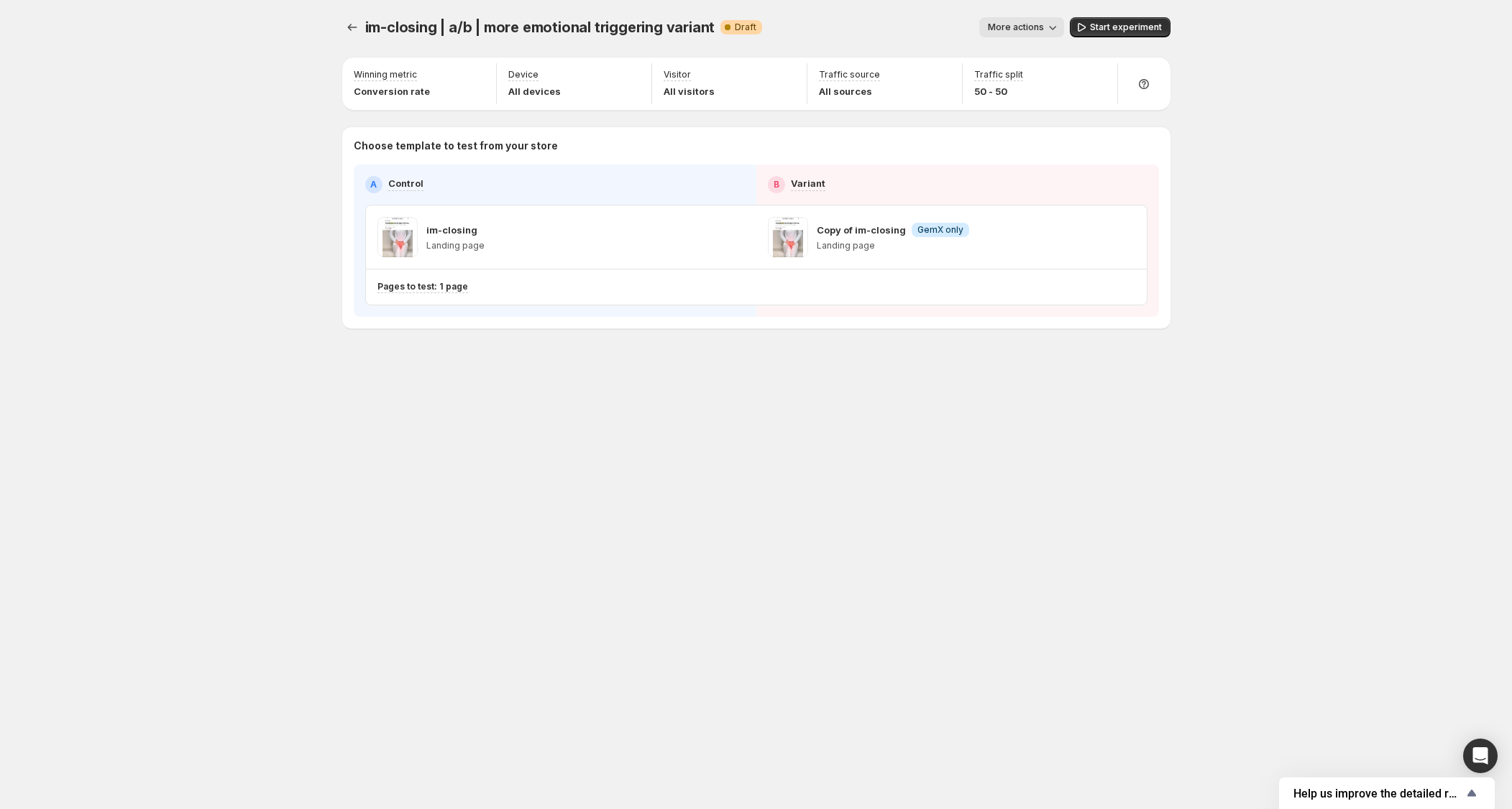
click at [938, 463] on div "im-closing | a/b | more emotional triggering variant. This page is ready im-clo…" at bounding box center [756, 404] width 863 height 809
drag, startPoint x: 406, startPoint y: 28, endPoint x: 529, endPoint y: 32, distance: 123.1
click at [529, 32] on span "im-closing | a/b | more emotional triggering variant" at bounding box center [540, 27] width 350 height 17
click at [1040, 28] on span "More actions" at bounding box center [1015, 27] width 56 height 12
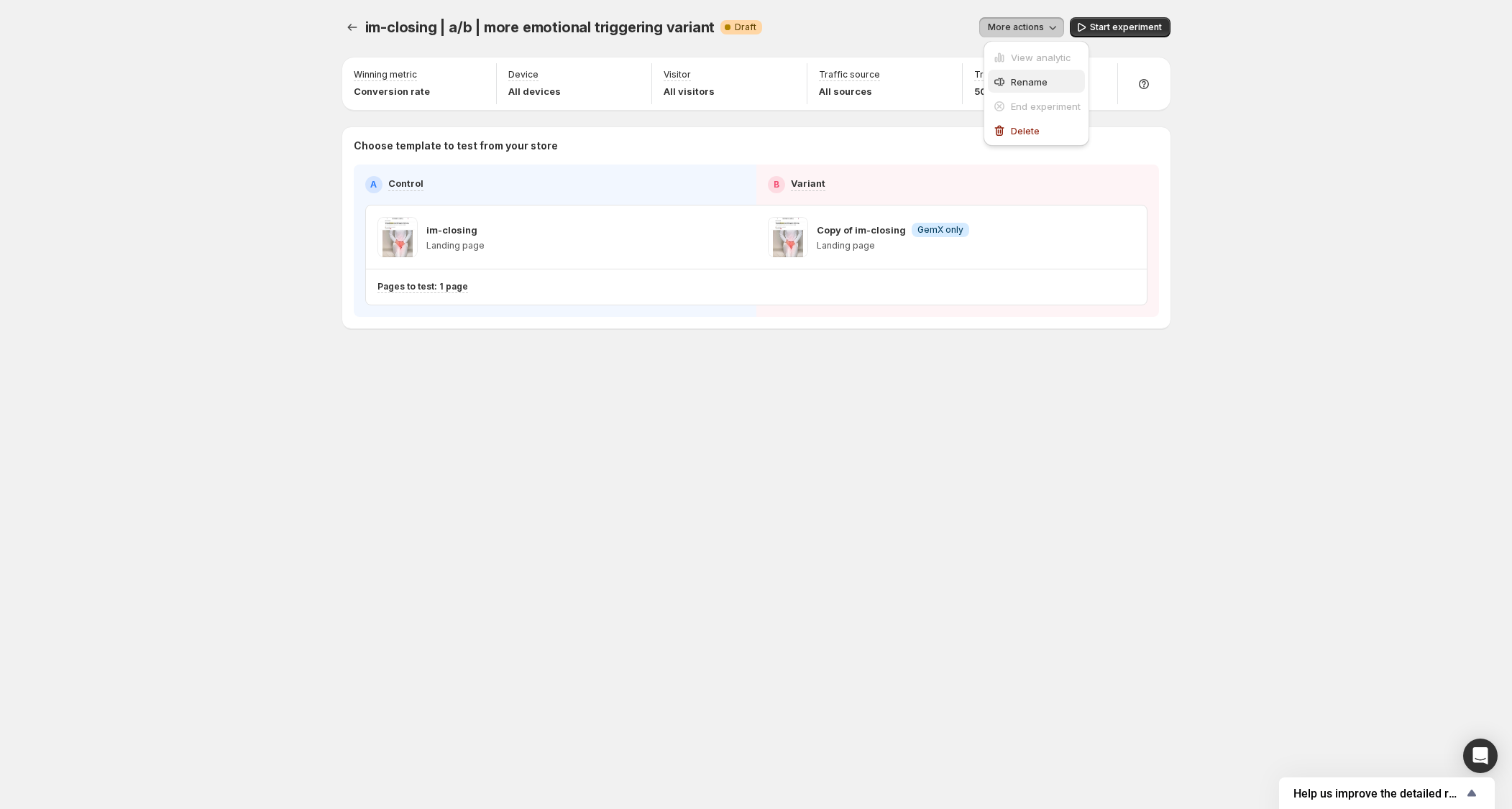
click at [1017, 76] on span "Rename" at bounding box center [1029, 81] width 37 height 12
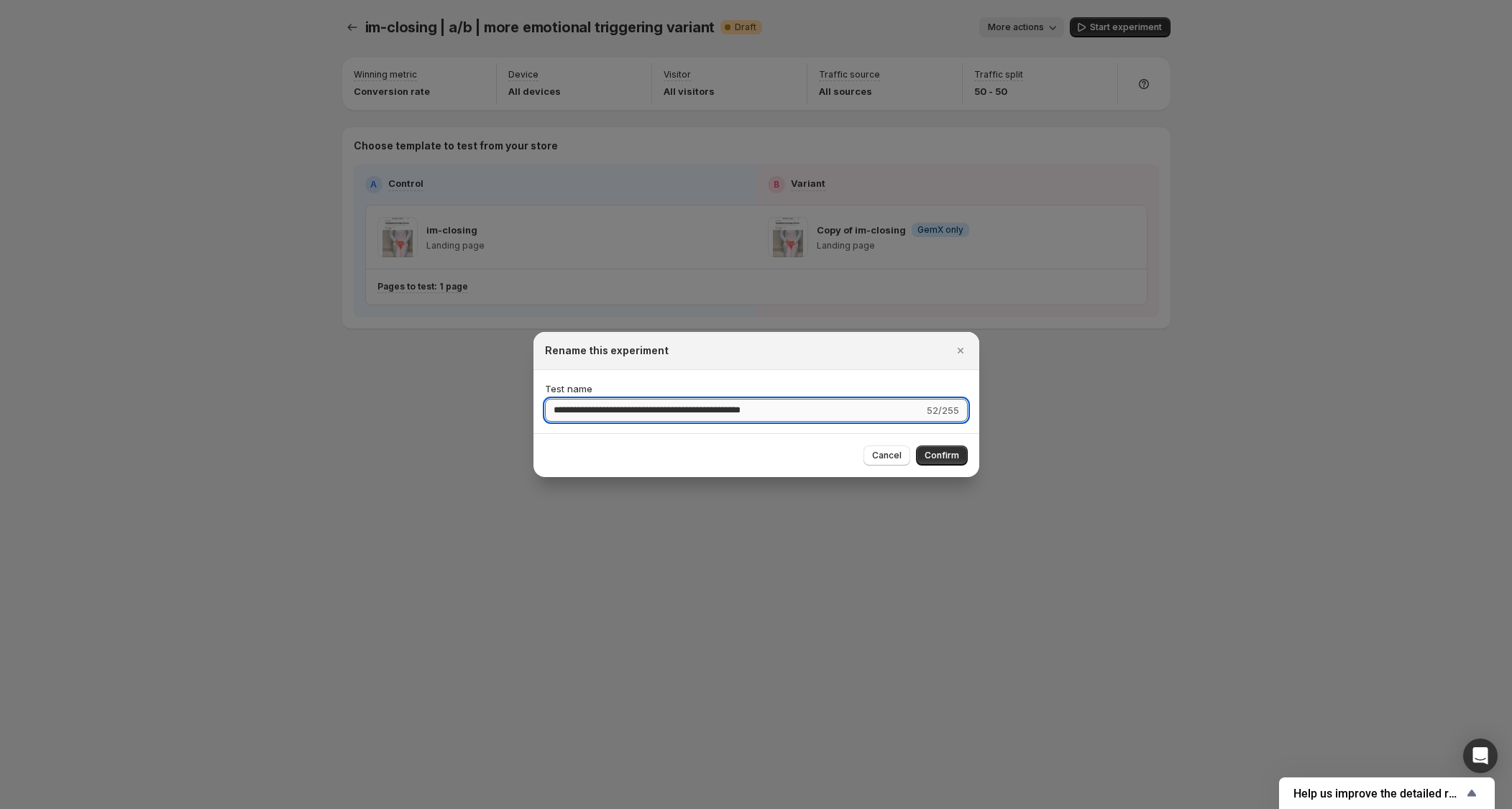
click at [622, 413] on input "**********" at bounding box center [734, 411] width 379 height 23
type input "**********"
click at [788, 451] on div "Cancel Confirm" at bounding box center [756, 455] width 422 height 21
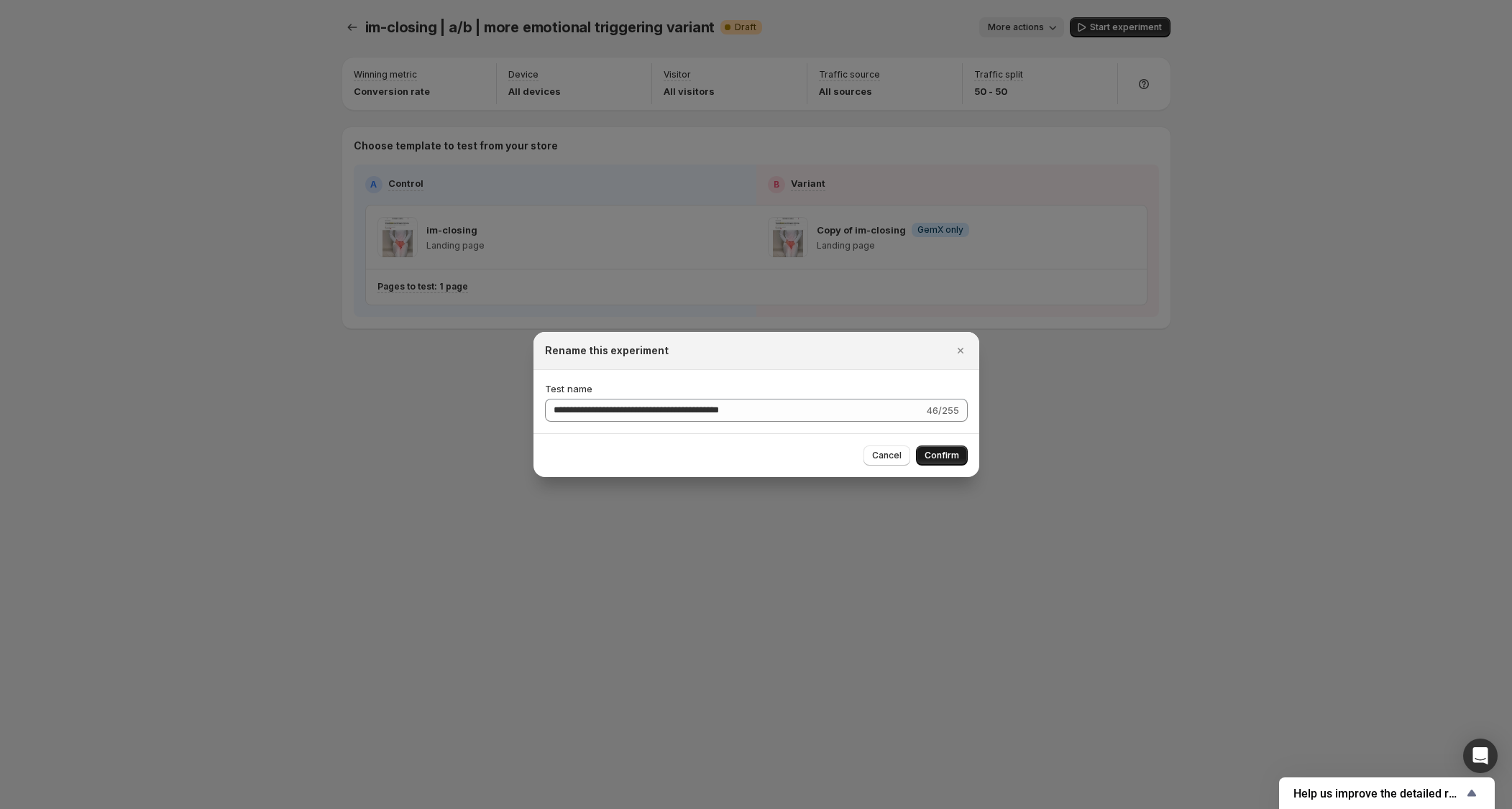
click at [947, 464] on button "Confirm" at bounding box center [942, 455] width 52 height 21
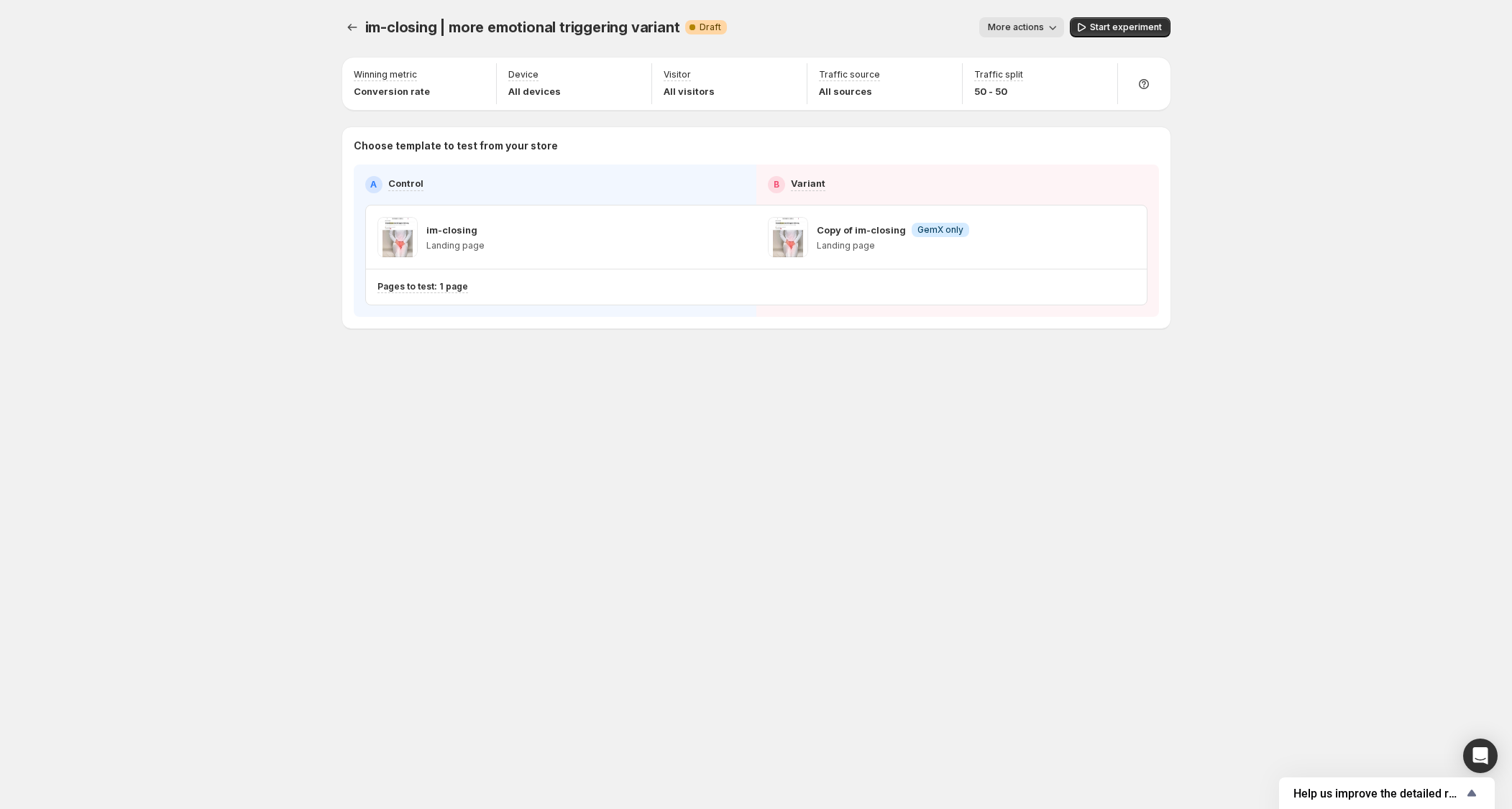
click at [980, 488] on div "im-closing | more emotional triggering variant. This page is ready im-closing |…" at bounding box center [756, 404] width 863 height 809
drag, startPoint x: 381, startPoint y: 33, endPoint x: 463, endPoint y: 32, distance: 82.0
click at [464, 32] on span "im-closing | more emotional triggering variant" at bounding box center [522, 27] width 315 height 17
click at [463, 32] on span "im-closing | more emotional triggering variant" at bounding box center [522, 27] width 315 height 17
drag, startPoint x: 445, startPoint y: 30, endPoint x: 726, endPoint y: 31, distance: 281.0
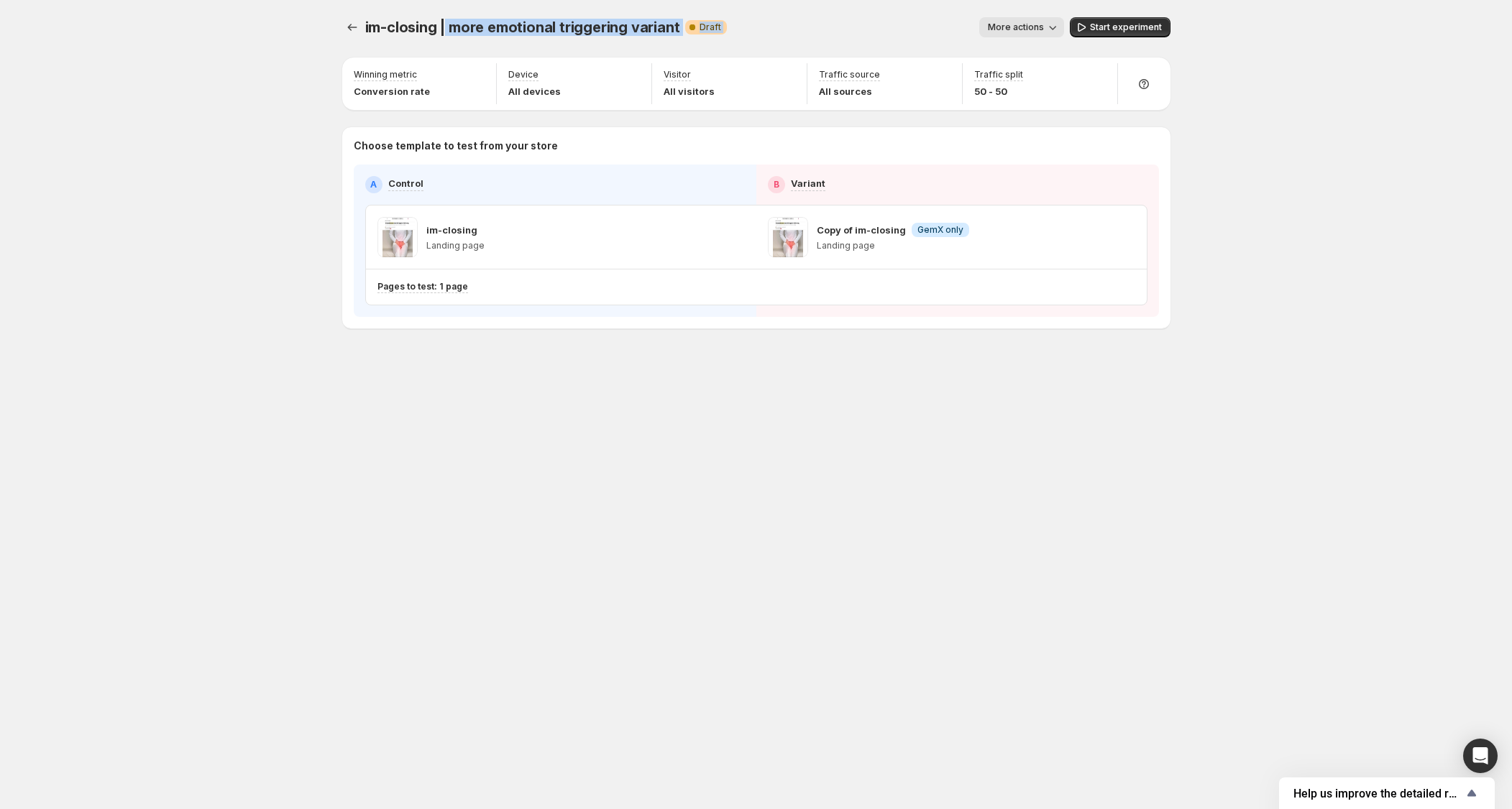
click at [726, 31] on div "im-closing | more emotional triggering variant Warning Complete Draft More acti…" at bounding box center [756, 27] width 828 height 21
drag, startPoint x: 447, startPoint y: 29, endPoint x: 819, endPoint y: 46, distance: 372.4
click at [819, 47] on div "im-closing | more emotional triggering variant. This page is ready im-closing |…" at bounding box center [756, 27] width 828 height 54
click at [819, 46] on div "im-closing | more emotional triggering variant. This page is ready im-closing |…" at bounding box center [756, 27] width 828 height 54
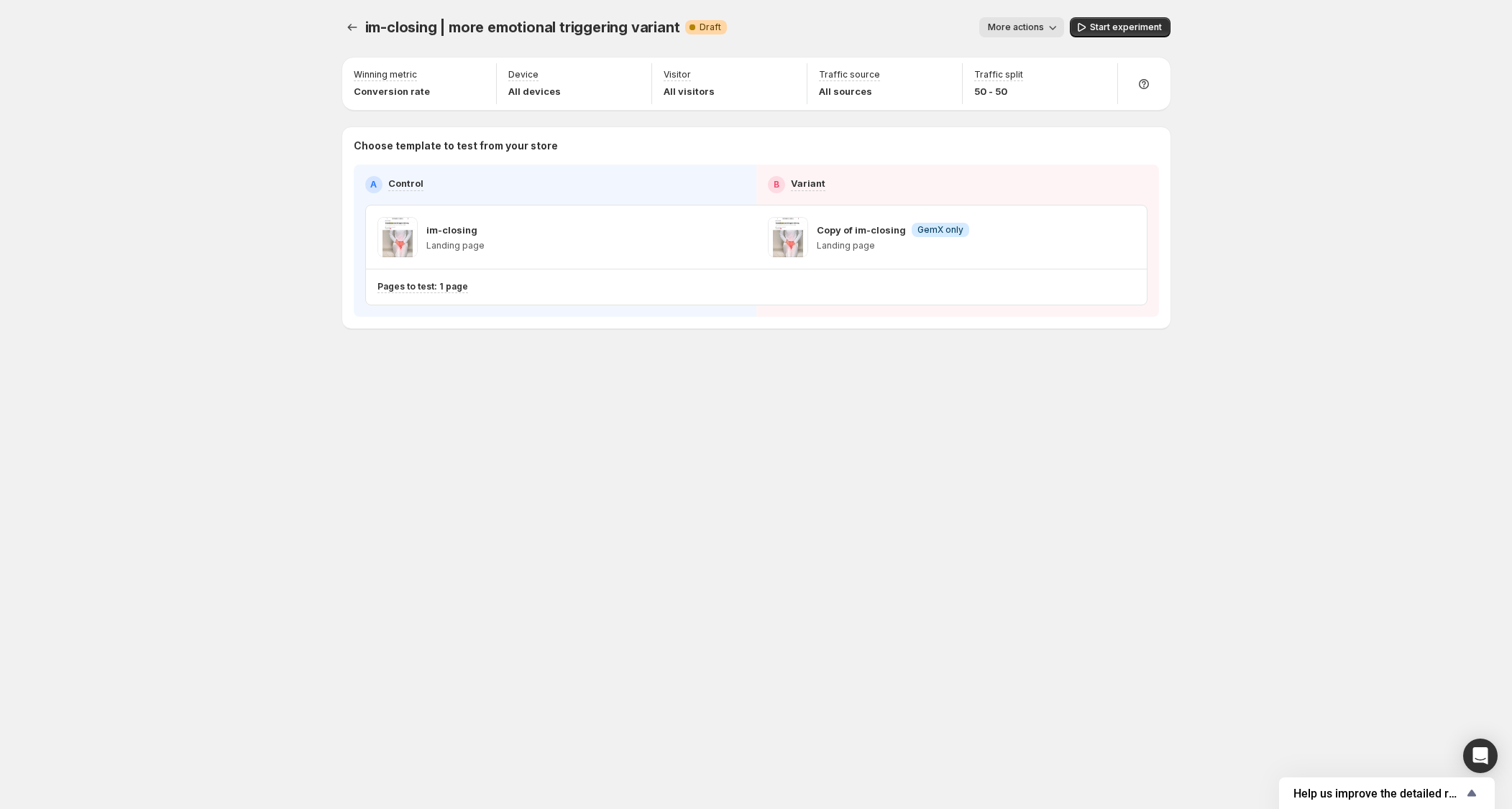
click at [923, 514] on div "im-closing | more emotional triggering variant. This page is ready im-closing |…" at bounding box center [756, 404] width 863 height 809
click at [356, 35] on button "Experiments" at bounding box center [352, 27] width 21 height 21
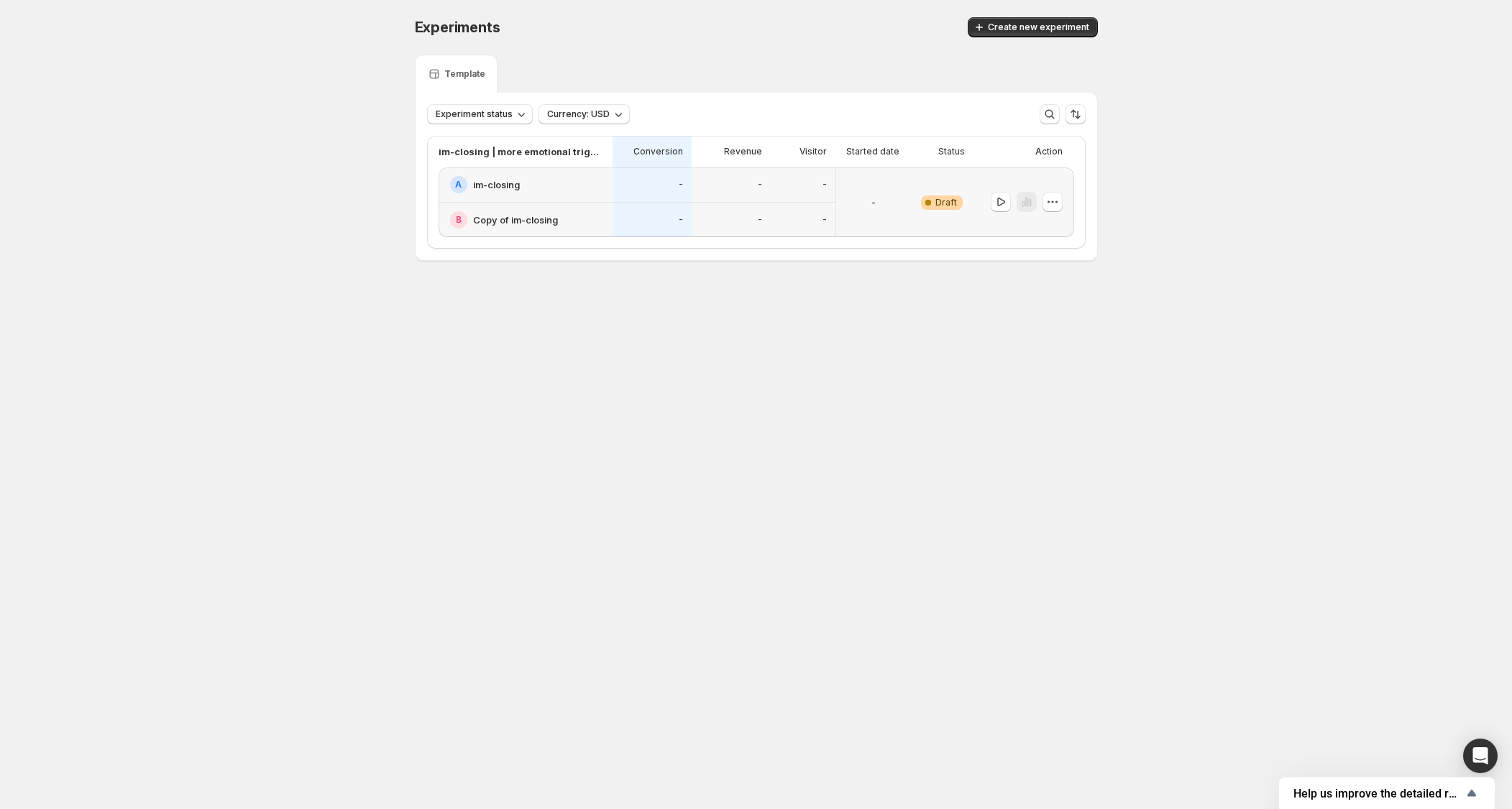
click at [661, 272] on div "Experiments. This page is ready Experiments Create new experiment Template Expe…" at bounding box center [756, 169] width 717 height 338
click at [905, 278] on div "Experiments. This page is ready Experiments Create new experiment Template Expe…" at bounding box center [756, 169] width 717 height 338
click at [1149, 317] on div "Experiments. This page is ready Experiments Create new experiment Template Expe…" at bounding box center [756, 169] width 1512 height 338
click at [1019, 506] on body "Experiments. This page is ready Experiments Create new experiment Template Expe…" at bounding box center [756, 404] width 1512 height 809
click at [1466, 795] on icon "Show survey - Help us improve the detailed report for A/B campaigns" at bounding box center [1471, 793] width 17 height 17
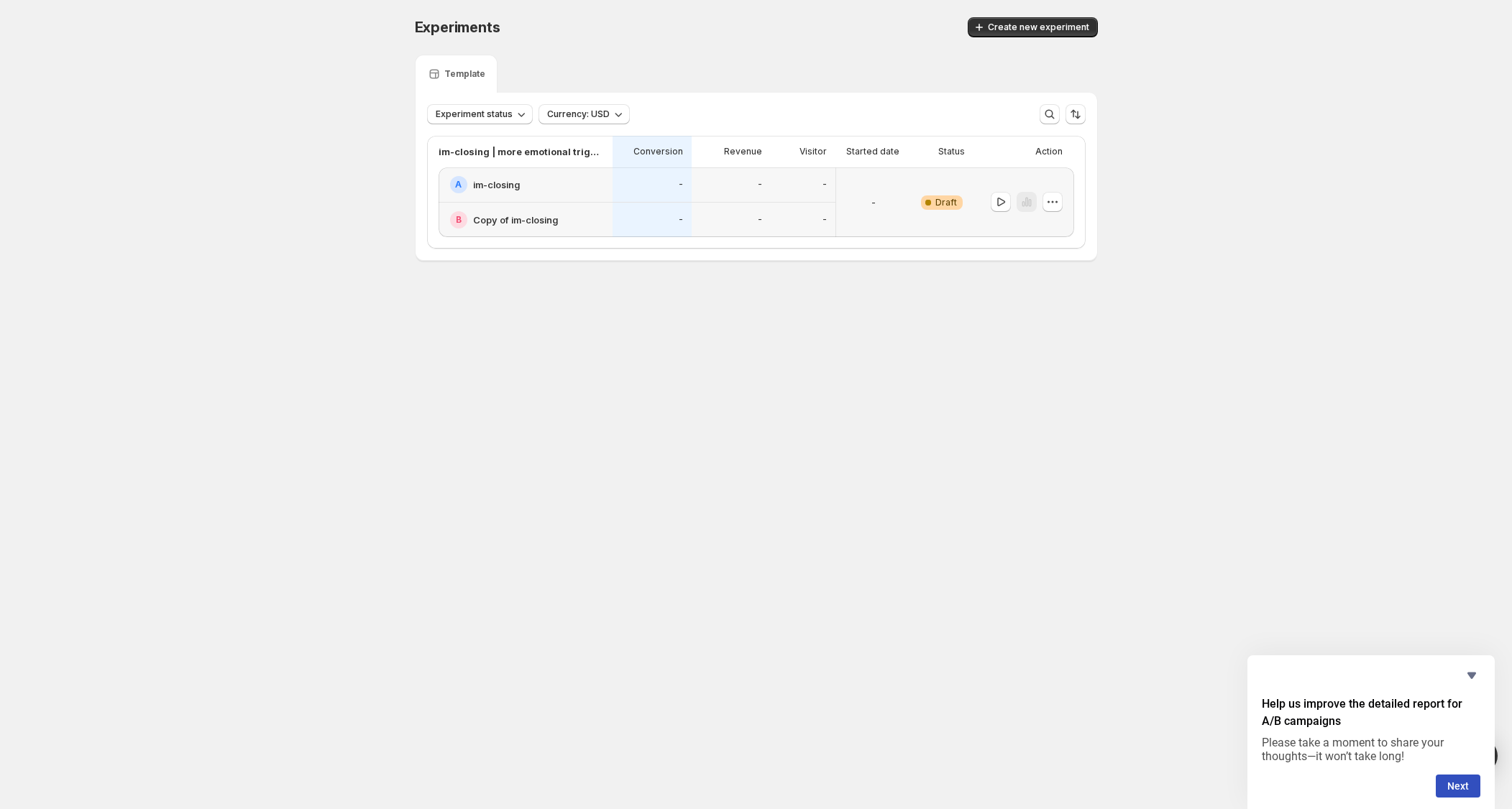
click at [1474, 684] on div "Help us improve the detailed report for A/B campaigns Please take a moment to s…" at bounding box center [1371, 732] width 219 height 131
click at [1474, 681] on icon "Hide survey" at bounding box center [1471, 675] width 17 height 17
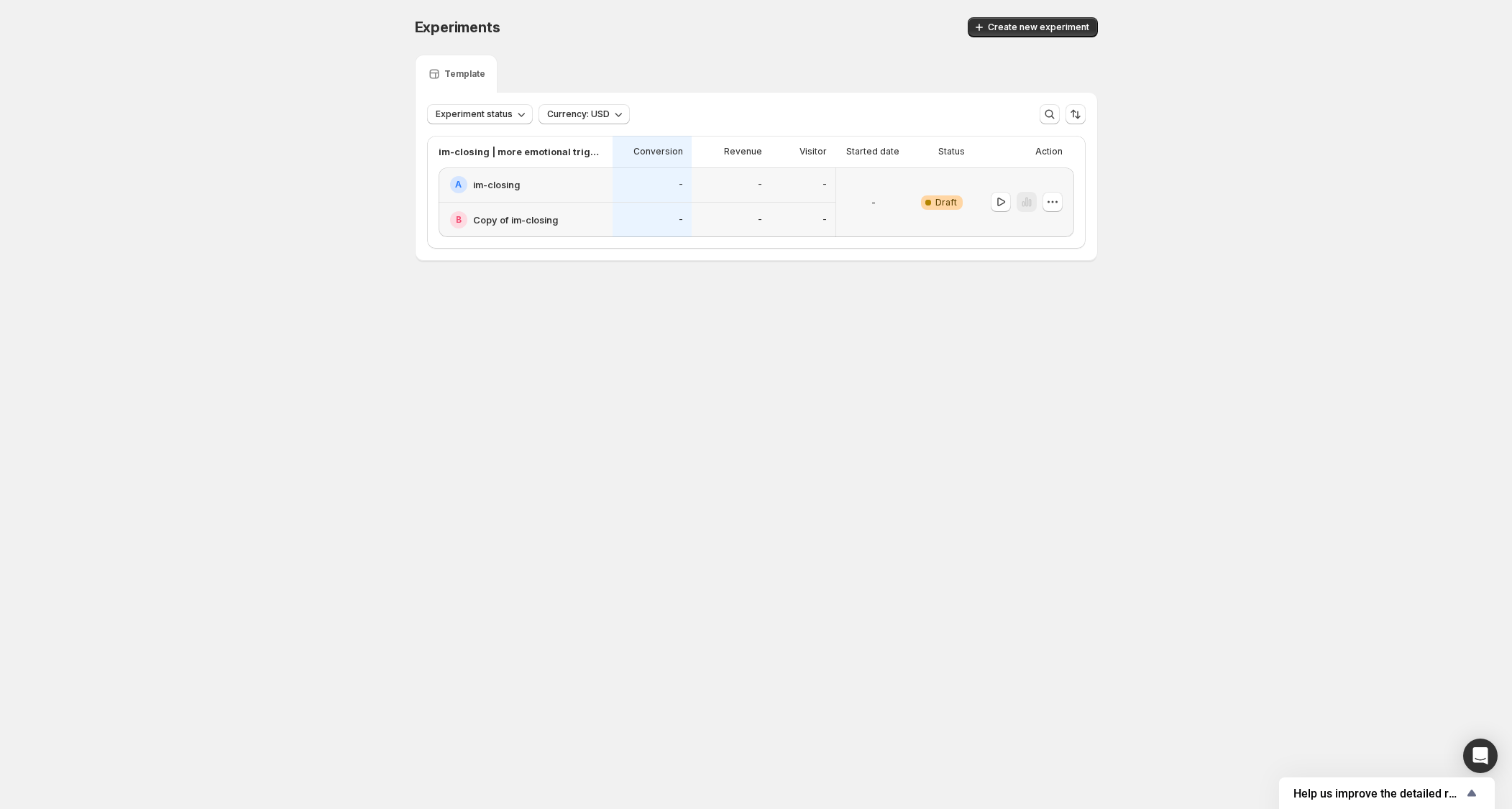
click at [1455, 608] on body "Experiments. This page is ready Experiments Create new experiment Template Expe…" at bounding box center [756, 404] width 1512 height 809
click at [1069, 211] on div at bounding box center [1023, 203] width 101 height 70
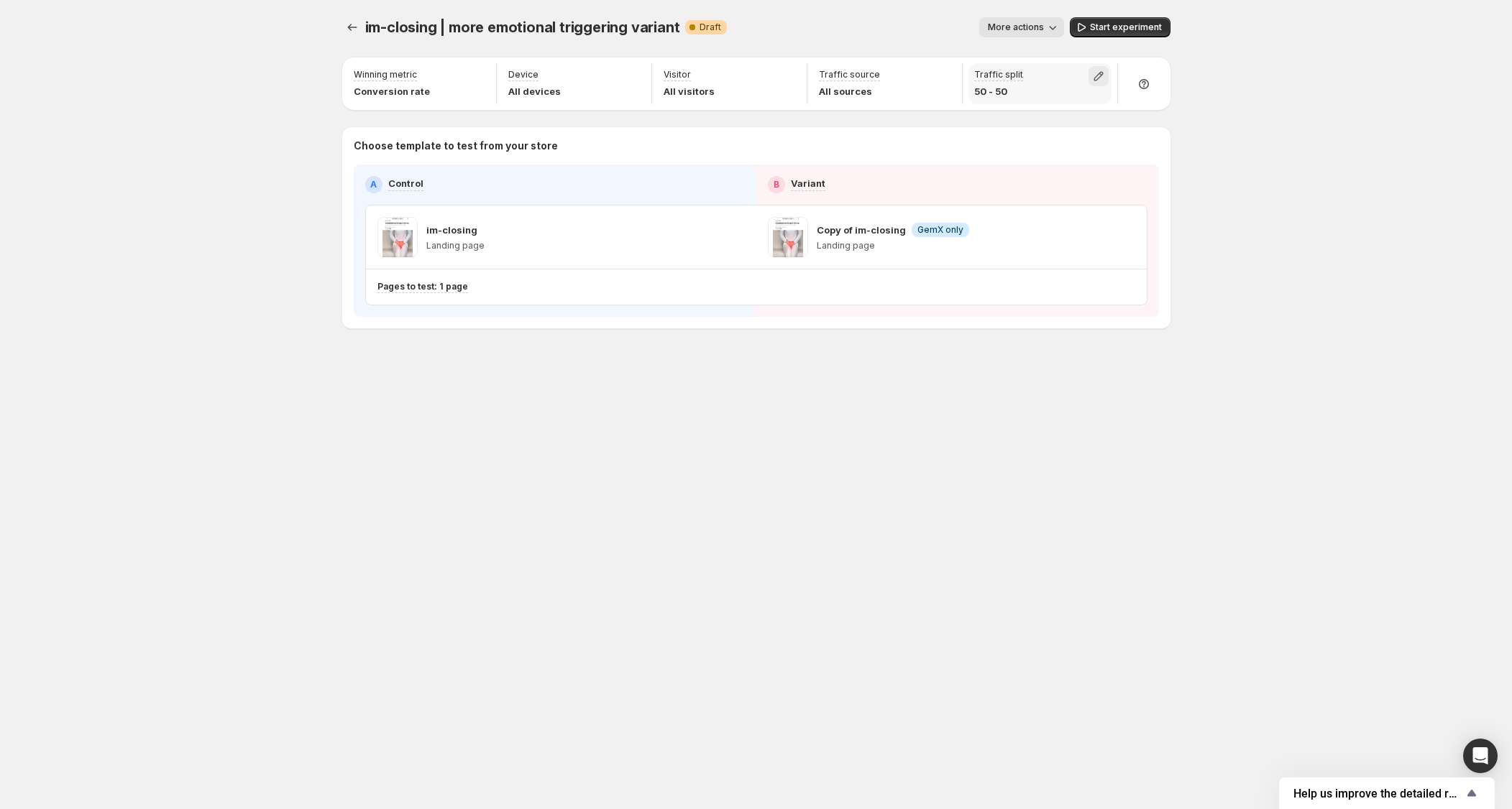
click at [1101, 71] on icon "button" at bounding box center [1098, 76] width 14 height 14
type input "**"
drag, startPoint x: 1100, startPoint y: 106, endPoint x: 1098, endPoint y: 186, distance: 80.0
click at [1098, 117] on input "range" at bounding box center [1098, 107] width 207 height 21
click at [1322, 221] on div "im-closing | more emotional triggering variant. This page is ready im-closing |…" at bounding box center [756, 404] width 1512 height 809
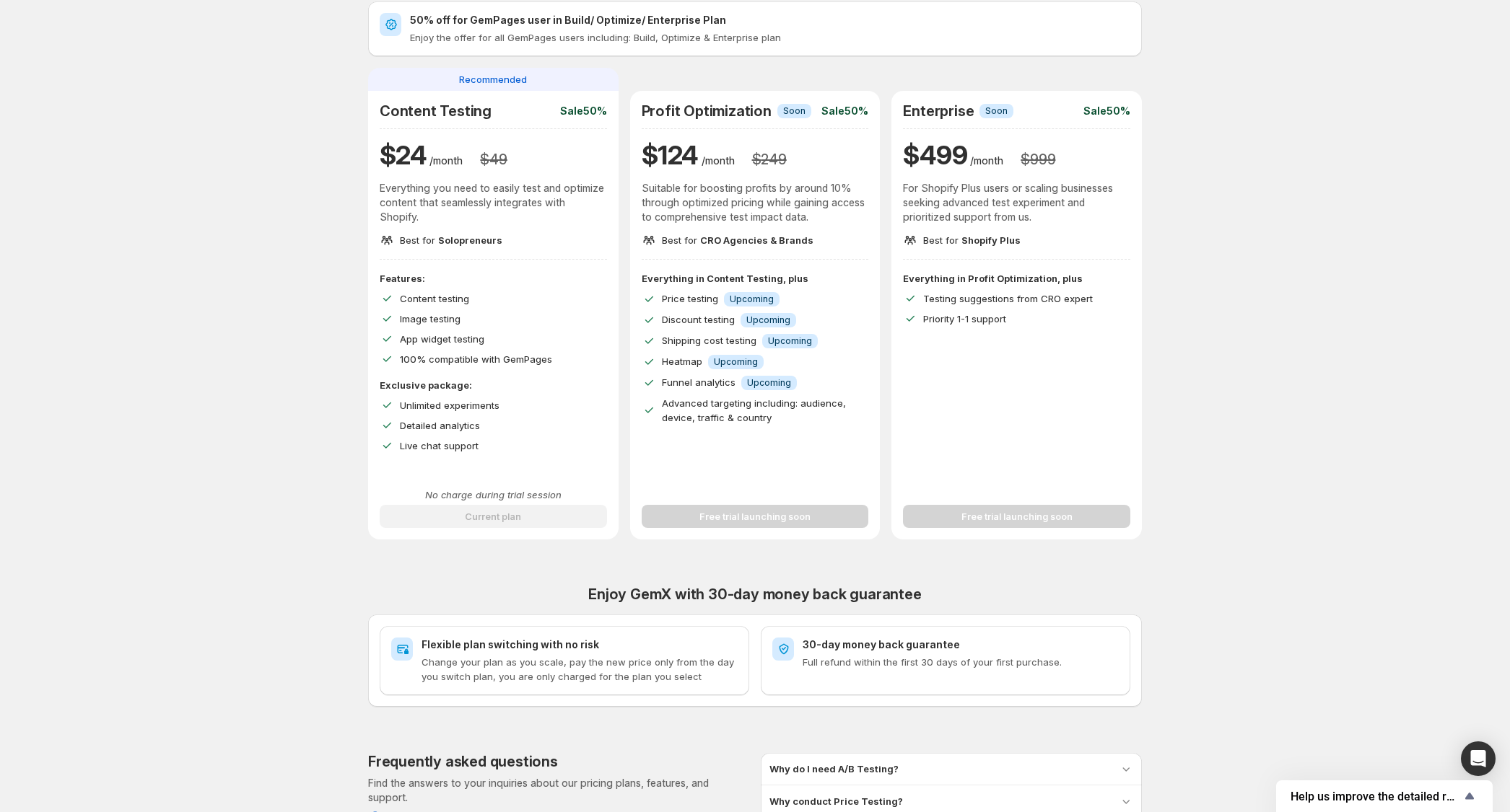
scroll to position [65, 0]
click at [806, 519] on div "Free trial launching soon" at bounding box center [756, 506] width 228 height 40
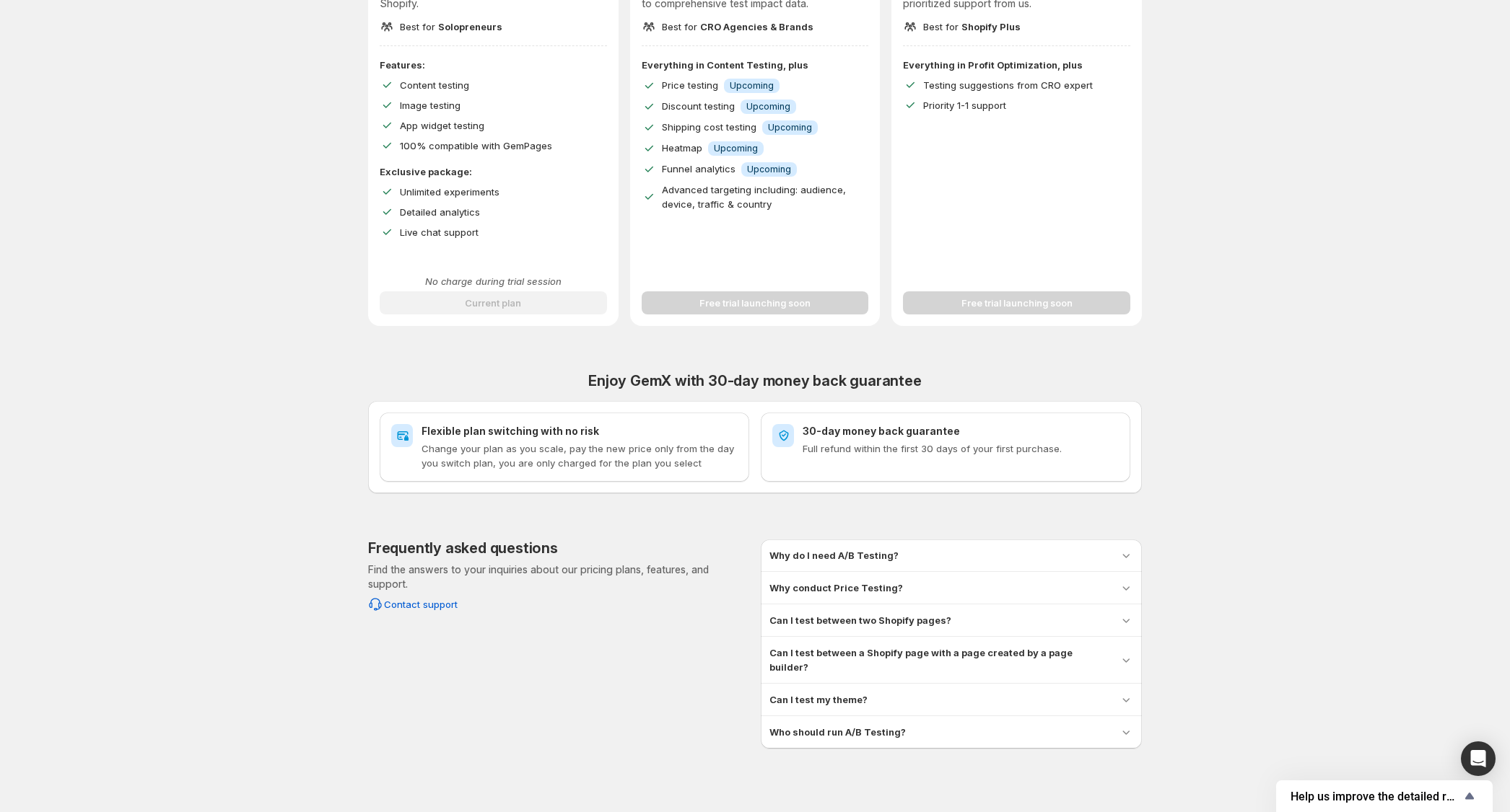
scroll to position [0, 0]
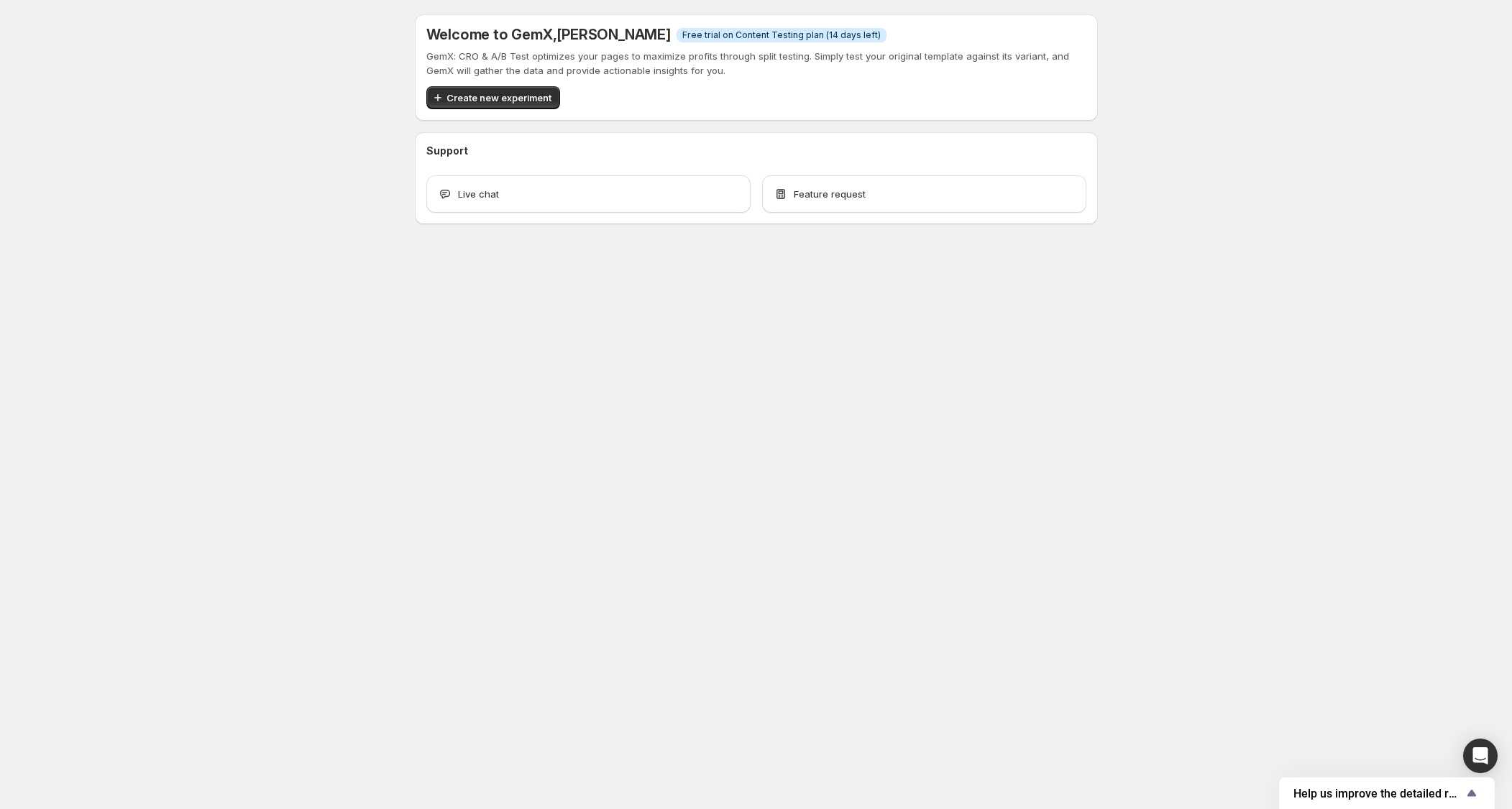
click at [935, 624] on body "Welcome to GemX , [PERSON_NAME] Info Free trial on Content Testing plan (14 day…" at bounding box center [756, 404] width 1512 height 809
click at [940, 605] on body "Welcome to GemX , [PERSON_NAME] Info Free trial on Content Testing plan (14 day…" at bounding box center [756, 404] width 1512 height 809
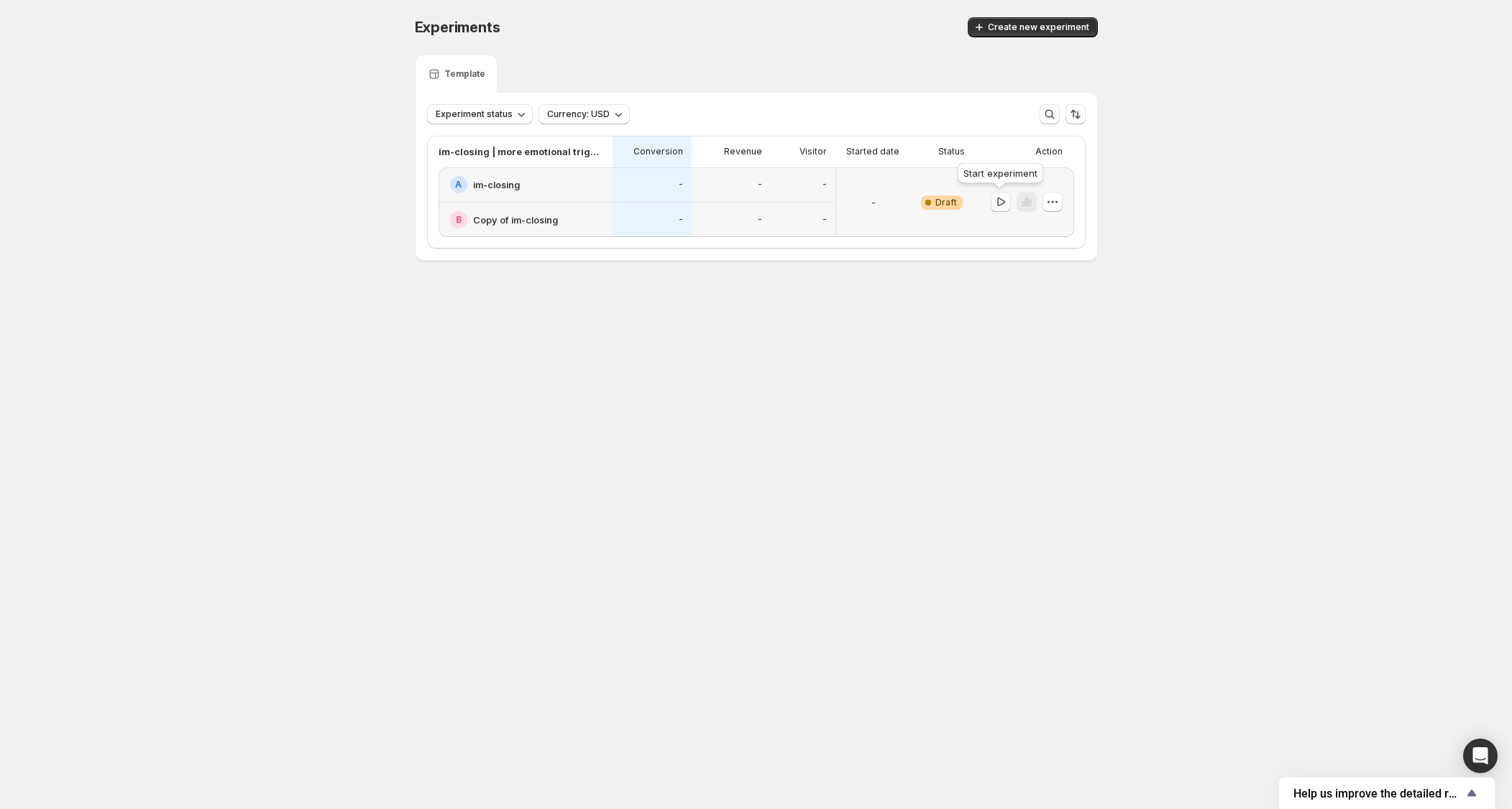
click at [998, 198] on icon "button" at bounding box center [1001, 202] width 8 height 9
click at [1045, 204] on icon "button" at bounding box center [1052, 202] width 14 height 14
click at [1051, 234] on span "Edit" at bounding box center [1065, 232] width 150 height 14
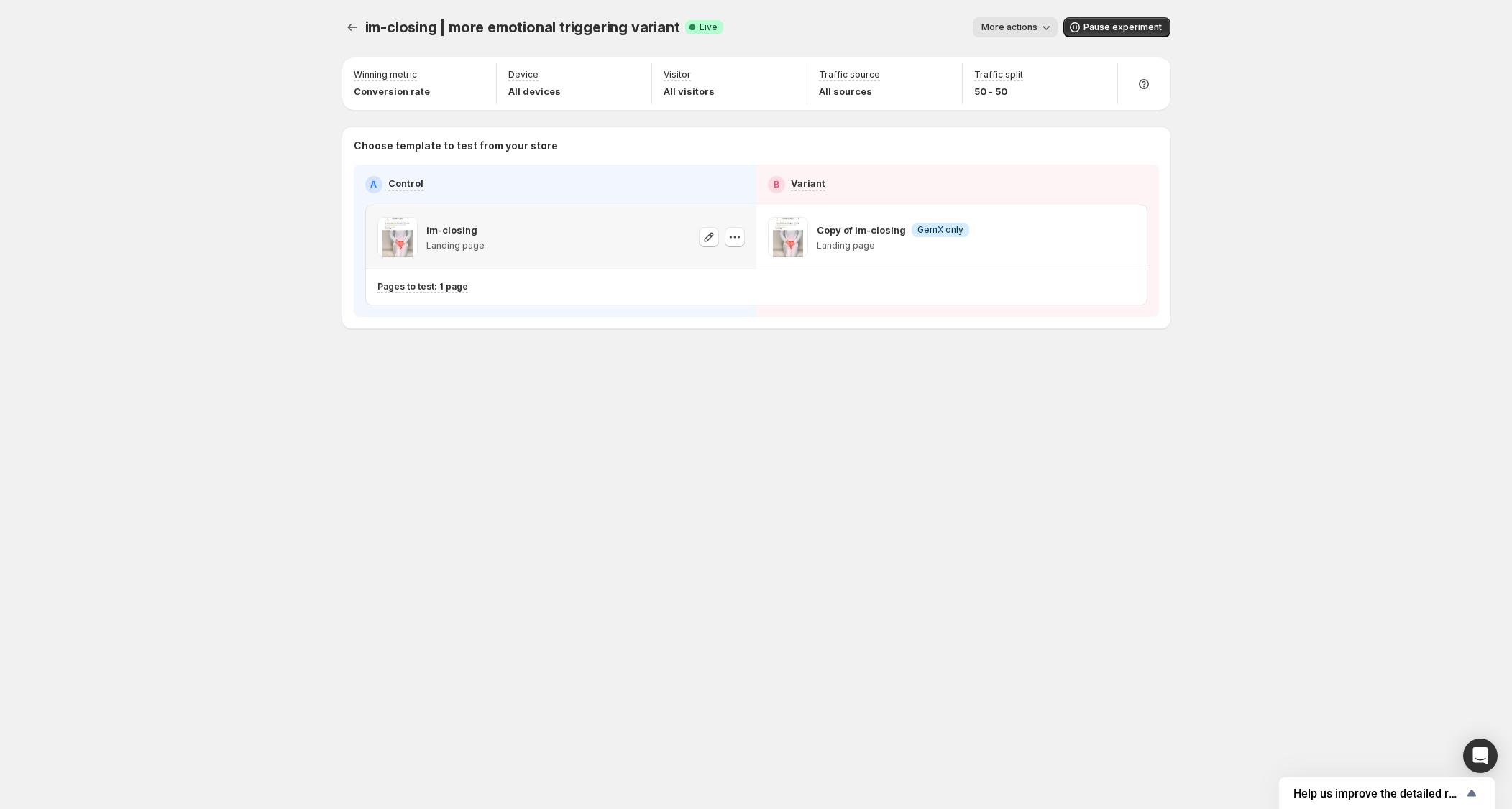
click at [453, 227] on p "im-closing" at bounding box center [451, 230] width 51 height 14
click at [728, 233] on icon "button" at bounding box center [735, 238] width 14 height 14
click at [735, 433] on div "im-closing | more emotional triggering variant. This page is ready im-closing |…" at bounding box center [756, 404] width 863 height 809
click at [992, 246] on div "Copy of im-closing Info GemX only Landing page" at bounding box center [951, 237] width 367 height 40
click at [382, 191] on div "A Control" at bounding box center [555, 184] width 380 height 17
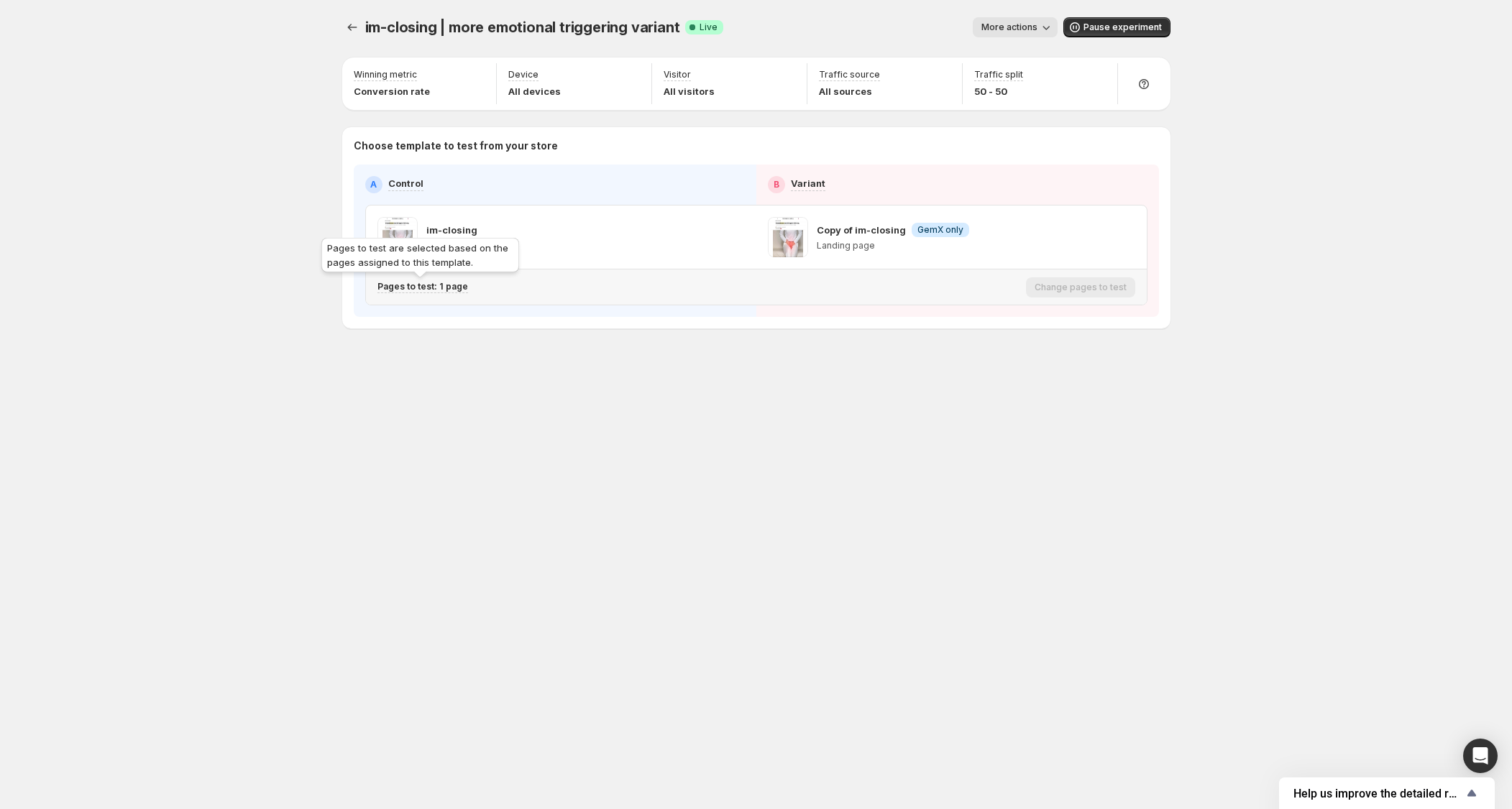
click at [425, 288] on p "Pages to test: 1 page" at bounding box center [422, 287] width 90 height 12
click at [791, 374] on div "im-closing | more emotional triggering variant. This page is ready im-closing |…" at bounding box center [756, 203] width 863 height 406
click at [421, 279] on div "Pages to test: 1 page" at bounding box center [699, 287] width 643 height 24
click at [430, 289] on p "Pages to test: 1 page" at bounding box center [422, 287] width 90 height 12
click at [628, 369] on div "Search for and select a customer segment" at bounding box center [636, 362] width 40 height 29
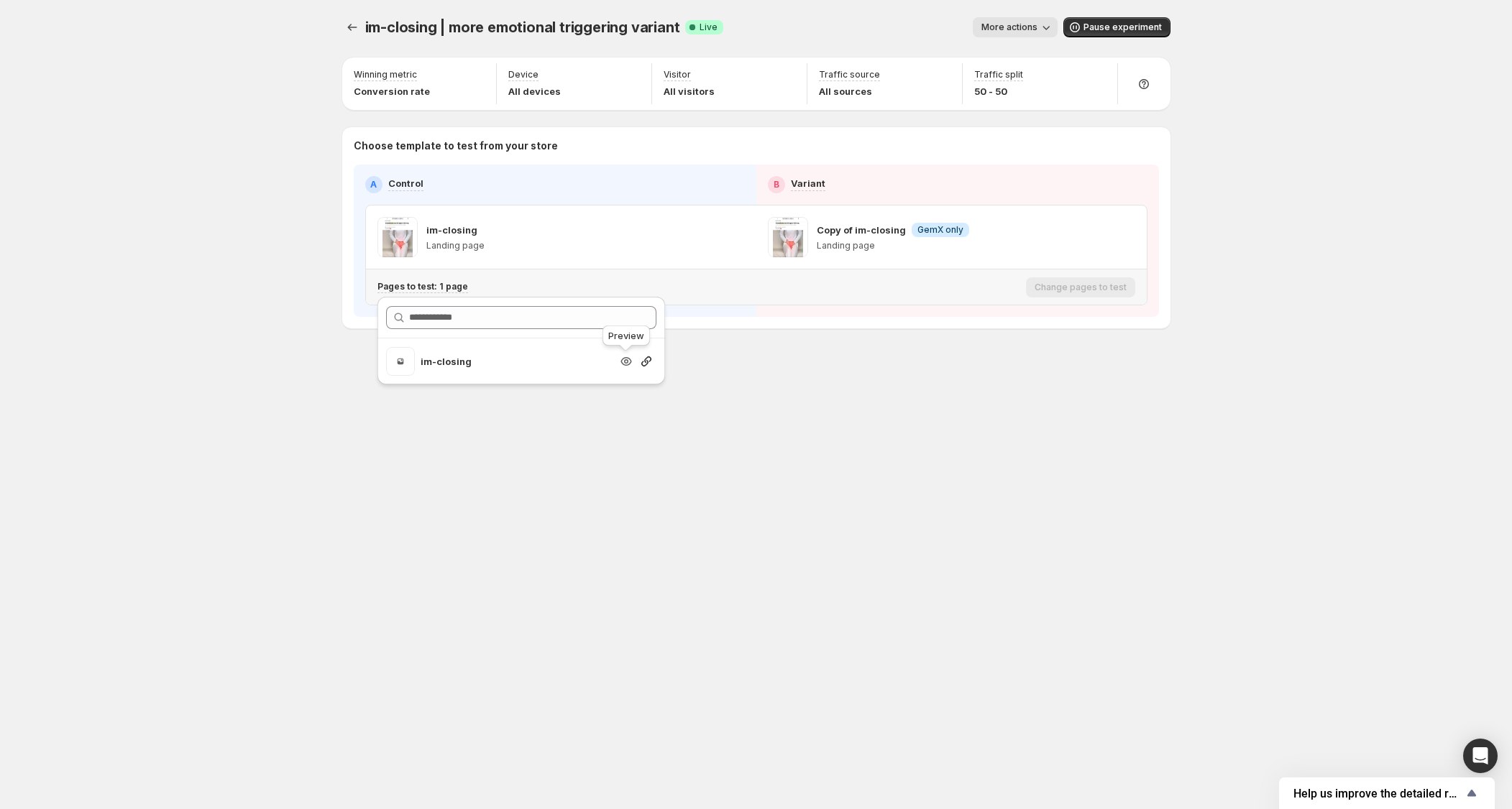
click at [628, 365] on icon "Search for and select a customer segment" at bounding box center [626, 362] width 14 height 14
click at [832, 488] on div "im-closing | more emotional triggering variant. This page is ready im-closing |…" at bounding box center [756, 404] width 863 height 809
click at [445, 276] on div "Pages to test: 1 page" at bounding box center [699, 287] width 643 height 24
click at [445, 292] on p "Pages to test: 1 page" at bounding box center [422, 287] width 90 height 12
click at [457, 356] on p "im-closing" at bounding box center [515, 362] width 190 height 14
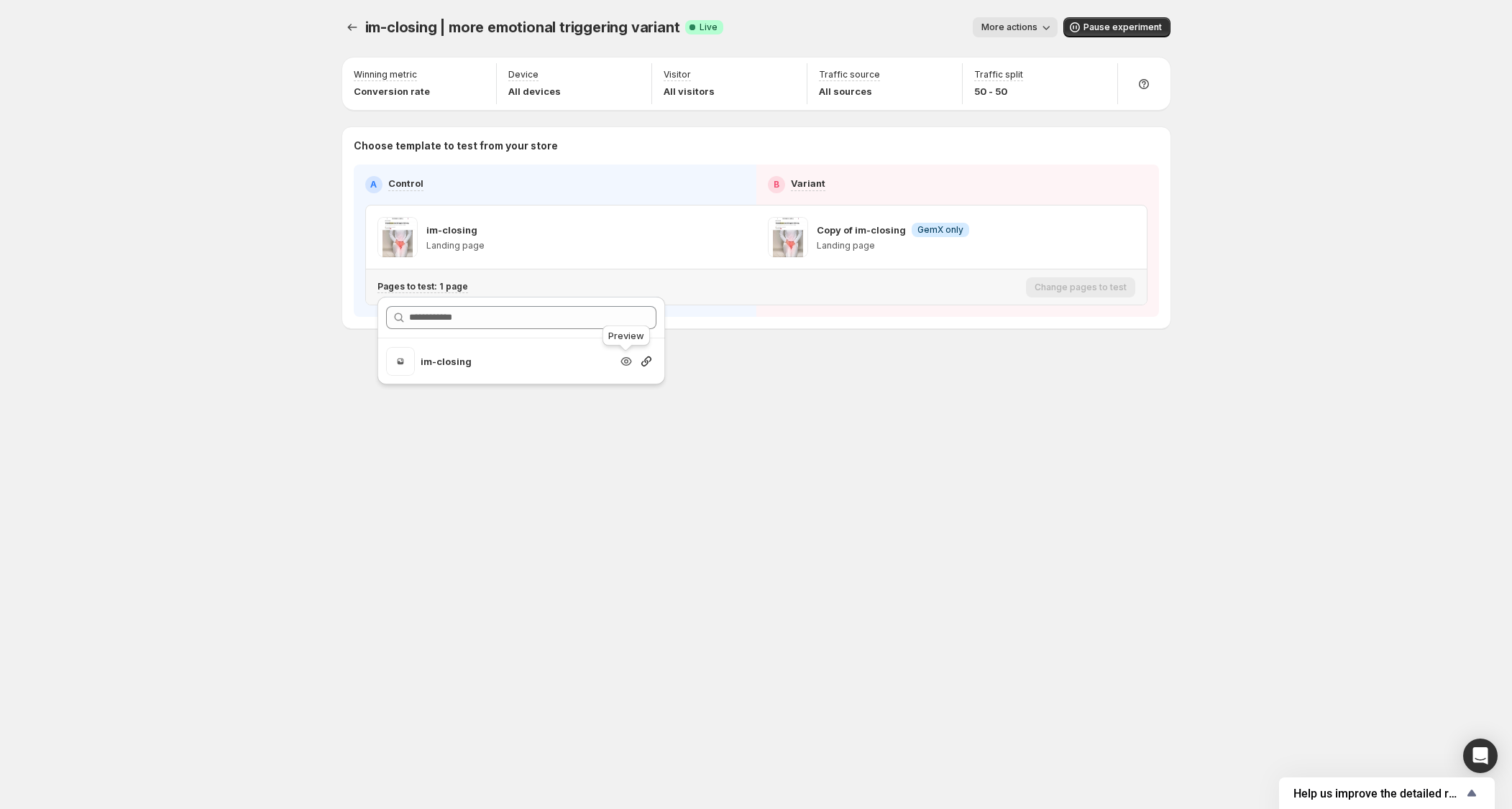
click at [625, 364] on icon "Search for and select a customer segment" at bounding box center [626, 362] width 14 height 14
click at [982, 520] on div "im-closing | more emotional triggering variant. This page is ready im-closing |…" at bounding box center [756, 404] width 863 height 809
click at [856, 179] on div "B Variant" at bounding box center [957, 184] width 380 height 17
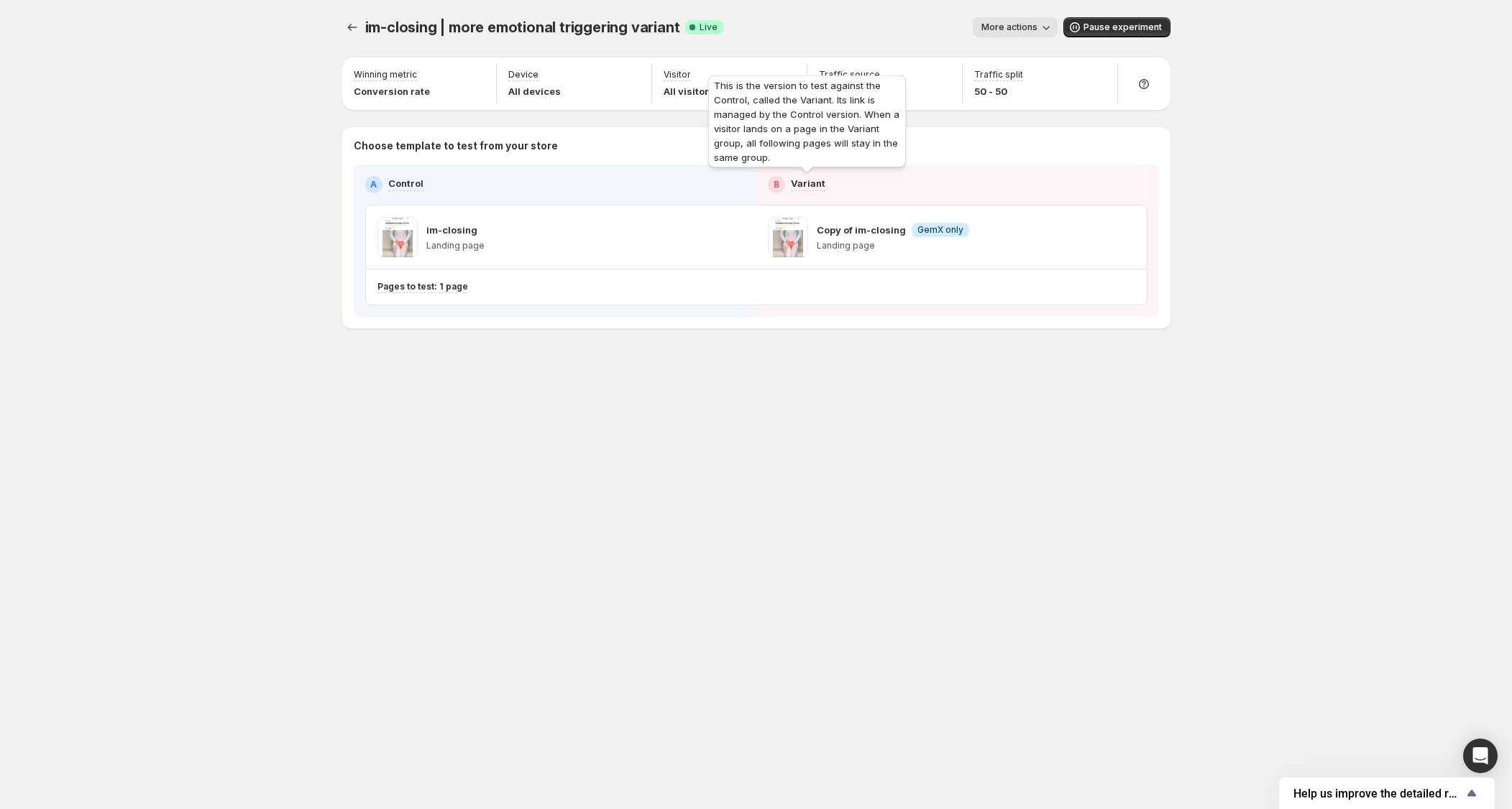
click at [805, 182] on p "Variant" at bounding box center [808, 183] width 35 height 14
click at [923, 183] on div "B Variant" at bounding box center [957, 184] width 380 height 17
click at [1007, 24] on span "More actions" at bounding box center [1009, 27] width 56 height 12
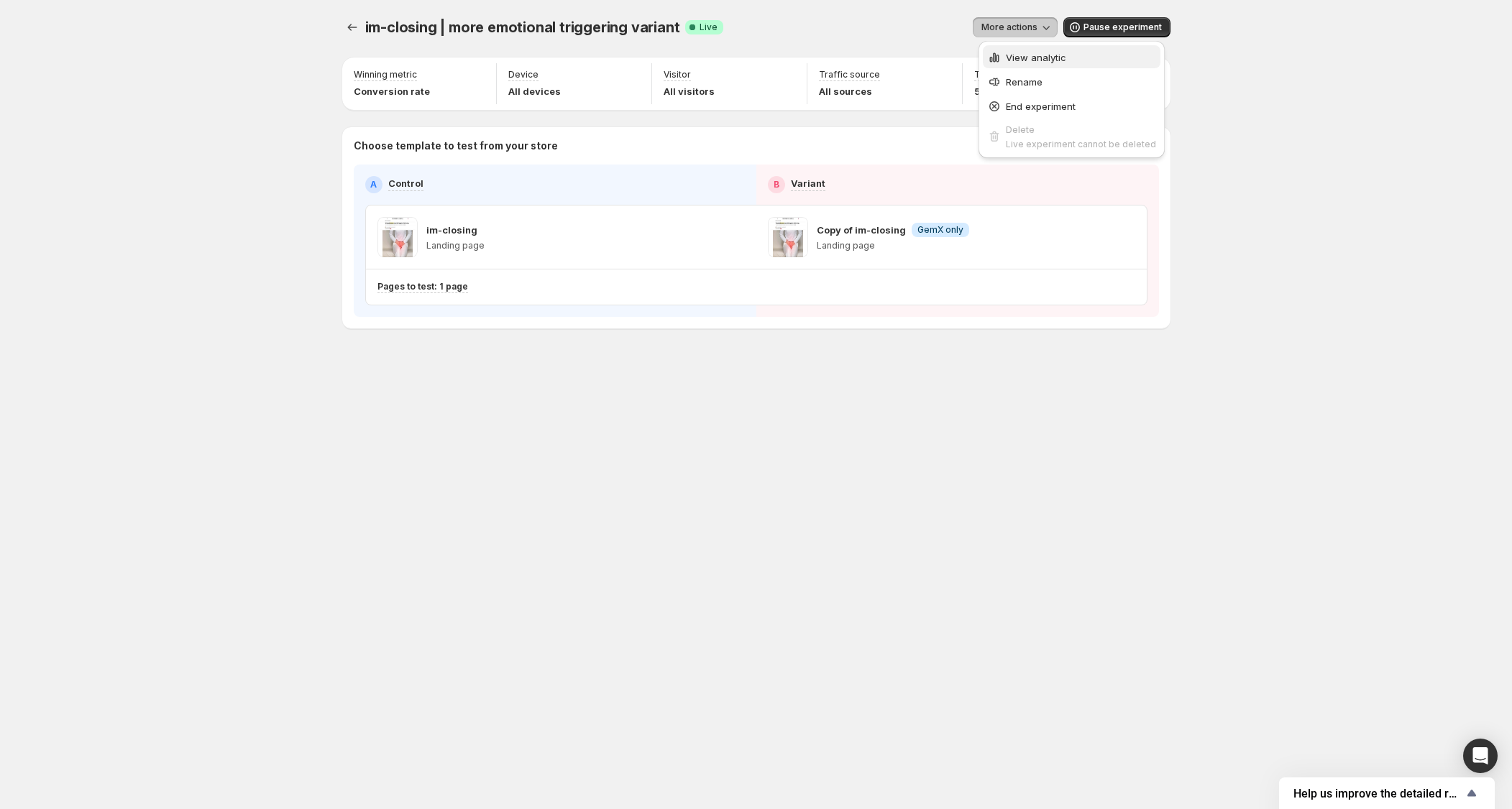
click at [1039, 61] on span "View analytic" at bounding box center [1036, 57] width 61 height 12
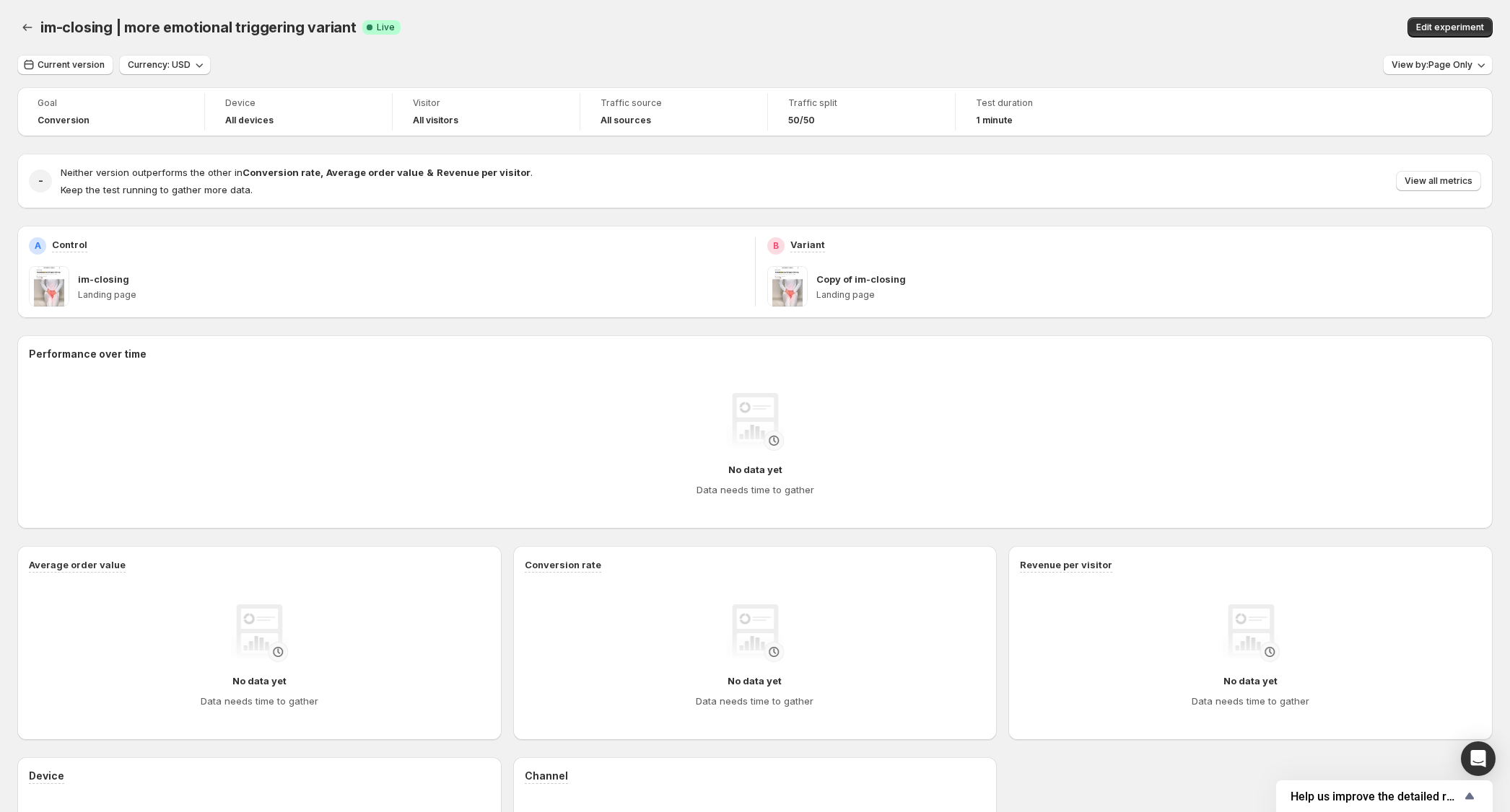
click at [214, 19] on span "im-closing | more emotional triggering variant" at bounding box center [198, 27] width 317 height 17
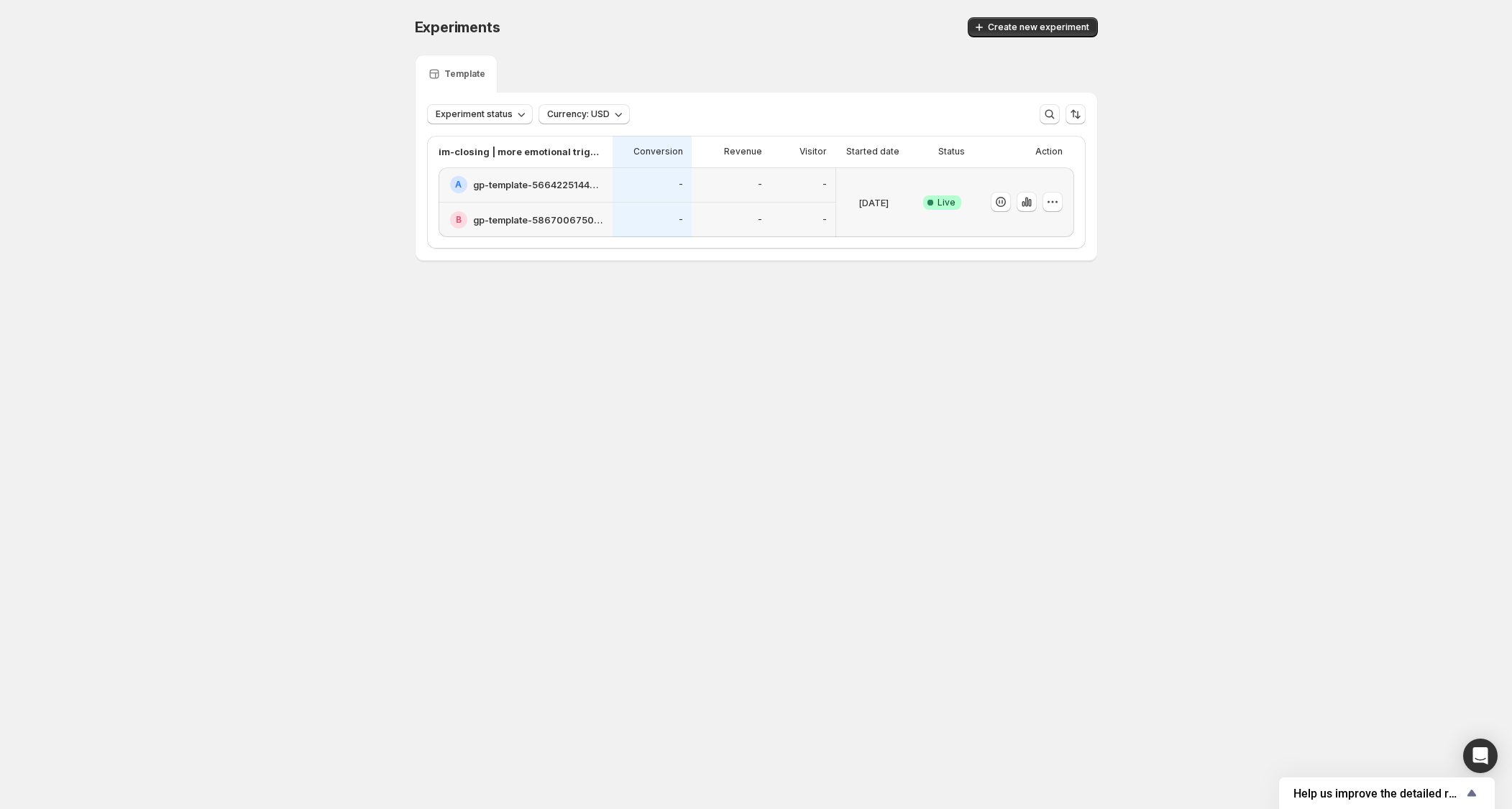
click at [1067, 202] on div at bounding box center [1023, 203] width 101 height 70
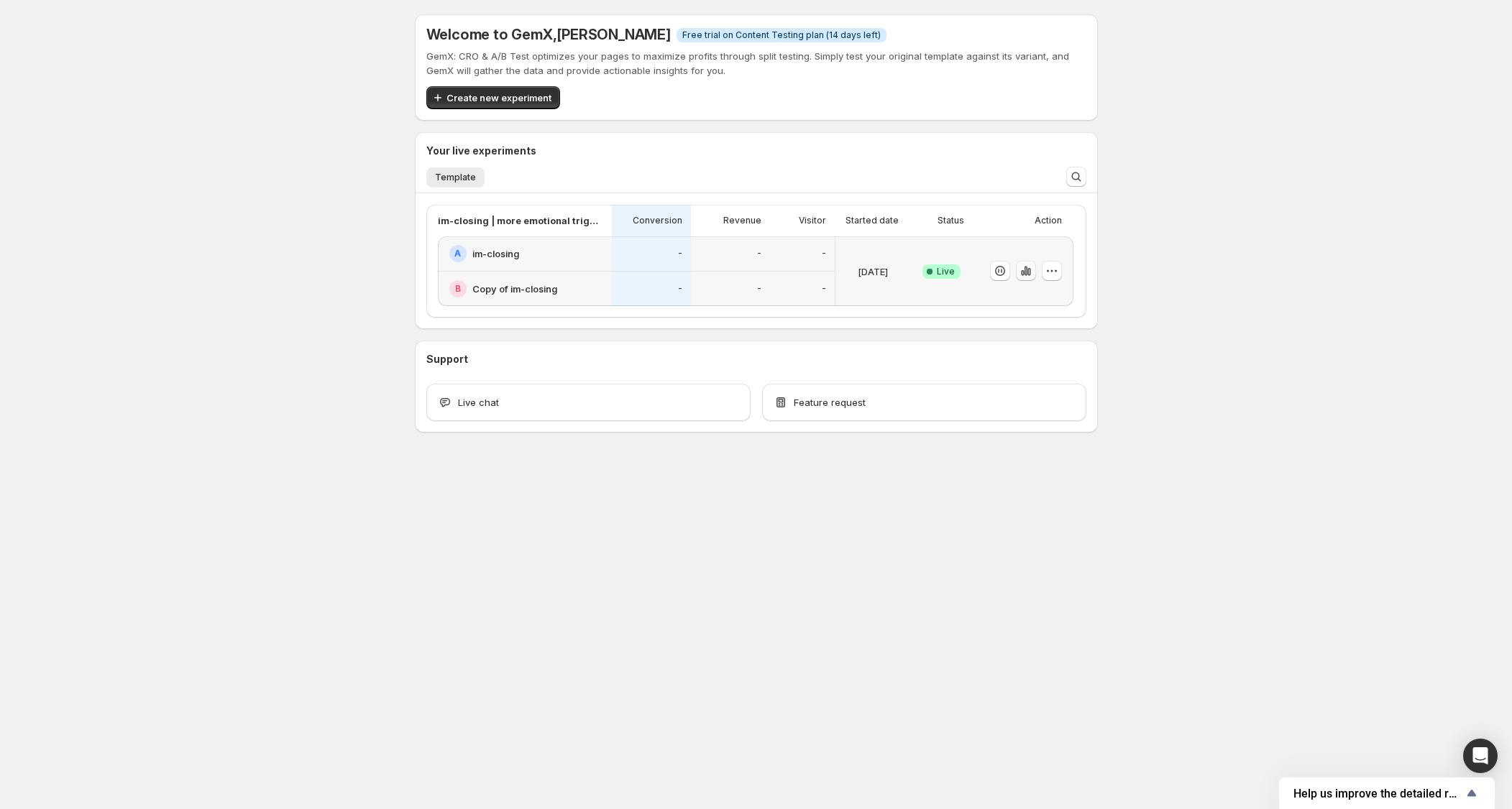
click at [1027, 268] on icon "button" at bounding box center [1026, 271] width 14 height 14
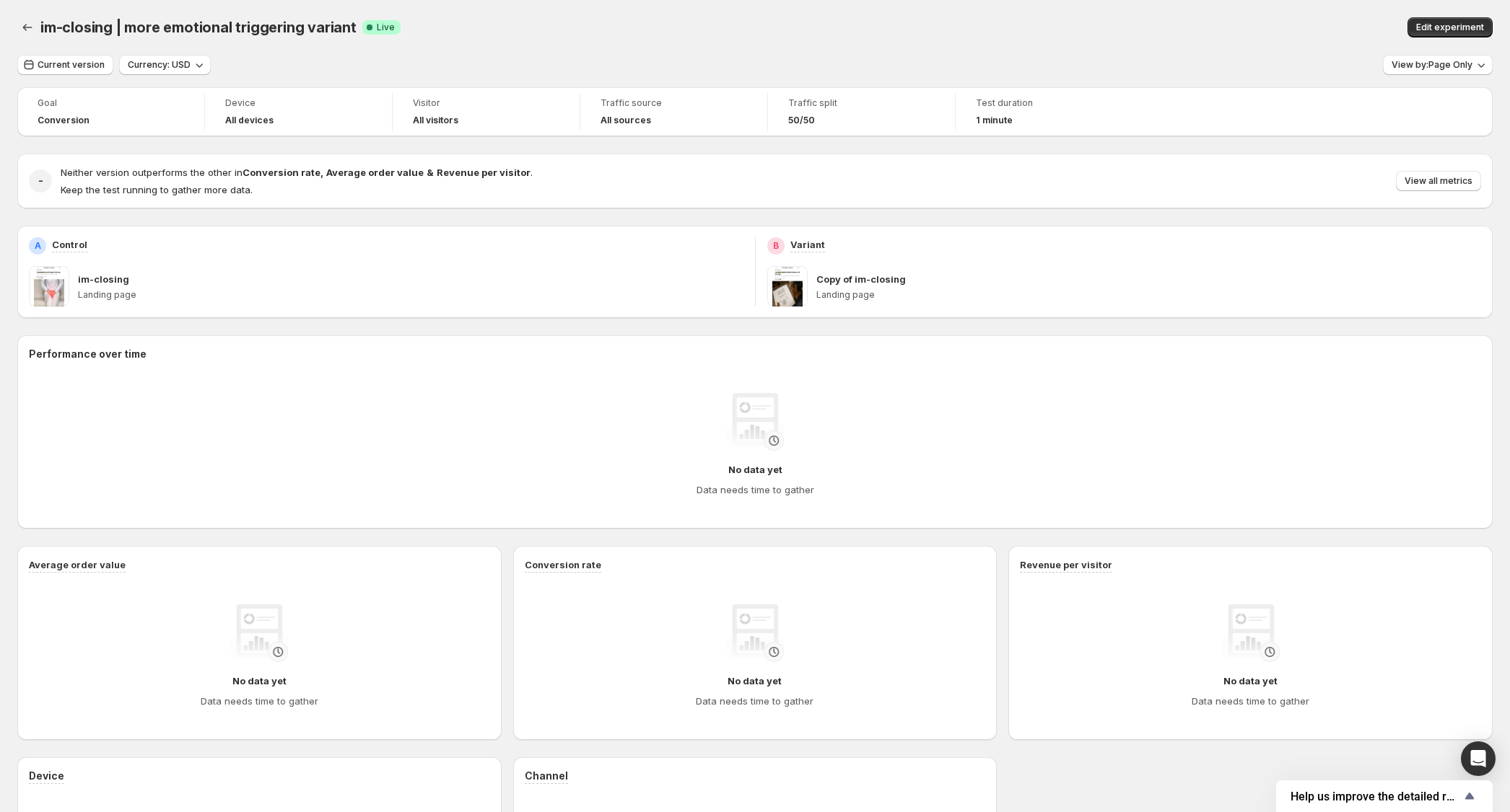
click at [1031, 269] on div "Copy of im-closing Landing page" at bounding box center [1149, 286] width 665 height 40
click at [813, 248] on p "Variant" at bounding box center [807, 245] width 35 height 14
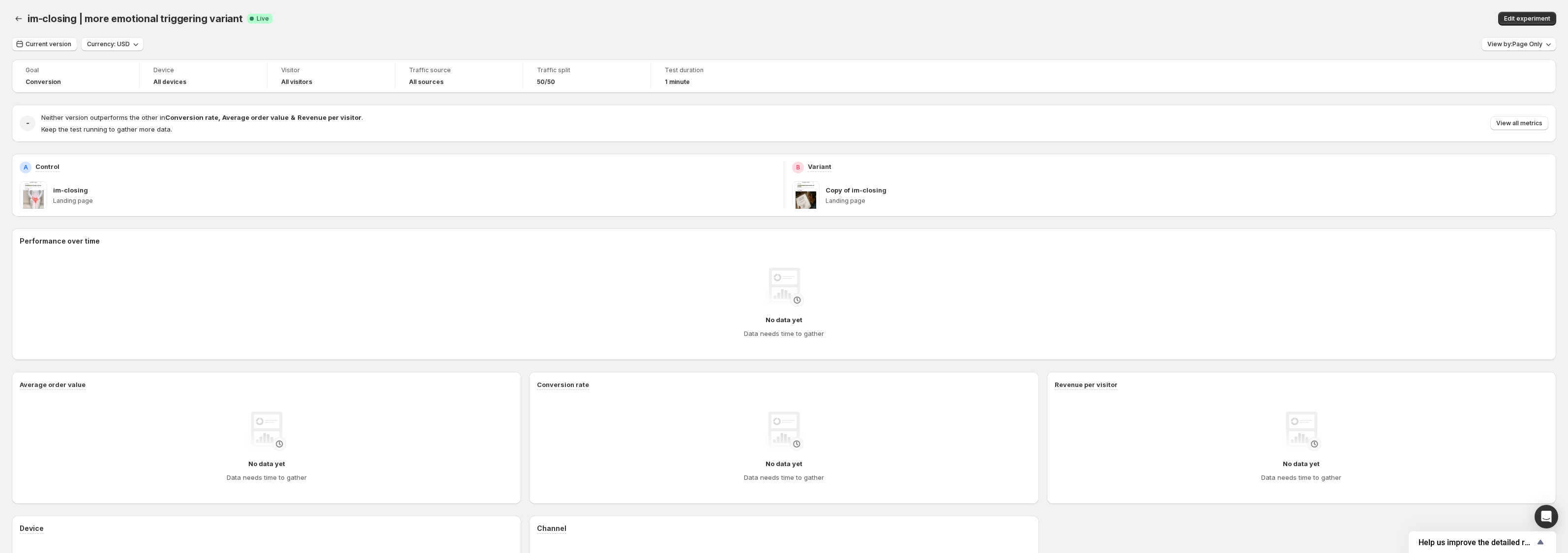
click at [140, 165] on div "A Control" at bounding box center [398, 167] width 756 height 12
click at [159, 117] on span "Neither version outperforms the other in Conversion rate , Average order value …" at bounding box center [202, 117] width 321 height 8
click at [186, 126] on p "Keep the test running to gather more data." at bounding box center [202, 129] width 321 height 10
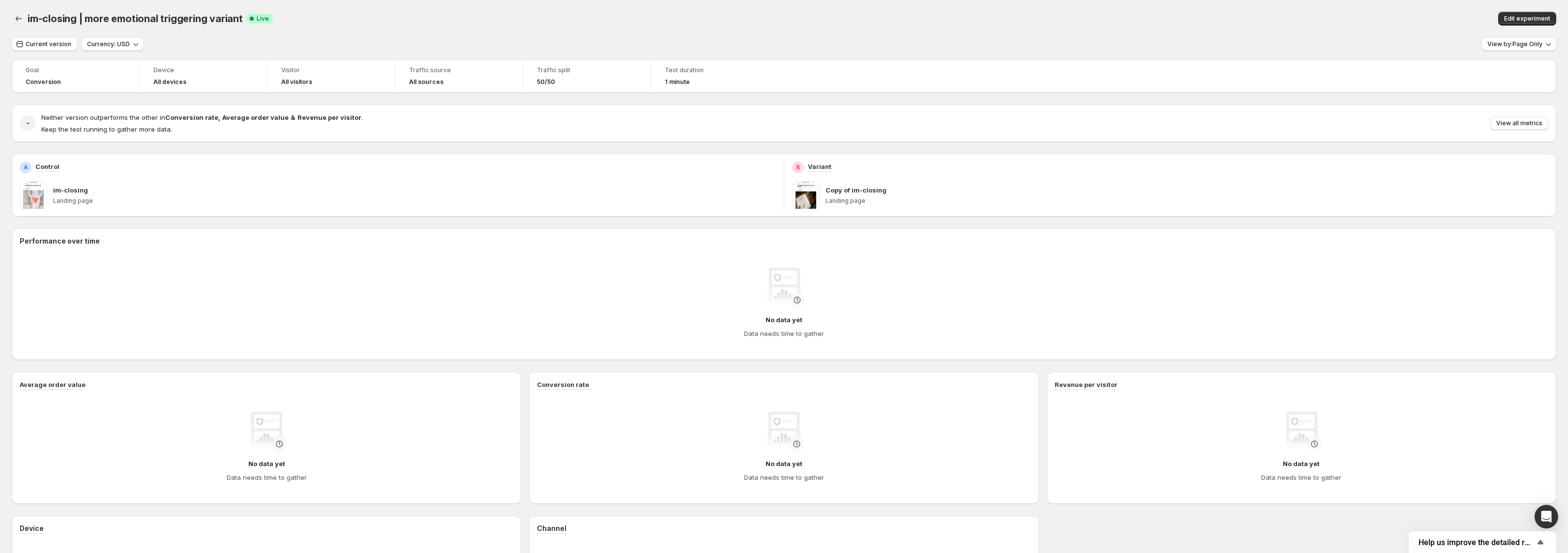
click at [869, 278] on div "No data yet Data needs time to gather" at bounding box center [784, 303] width 1513 height 71
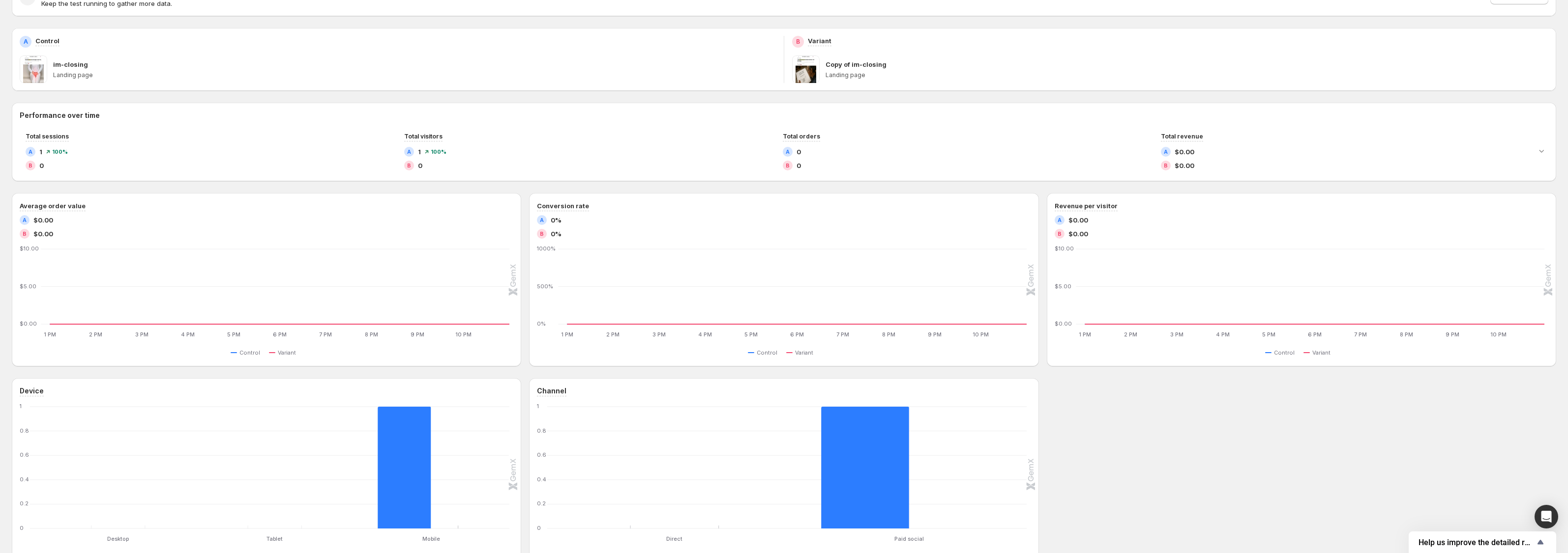
scroll to position [197, 0]
